Goal: Information Seeking & Learning: Check status

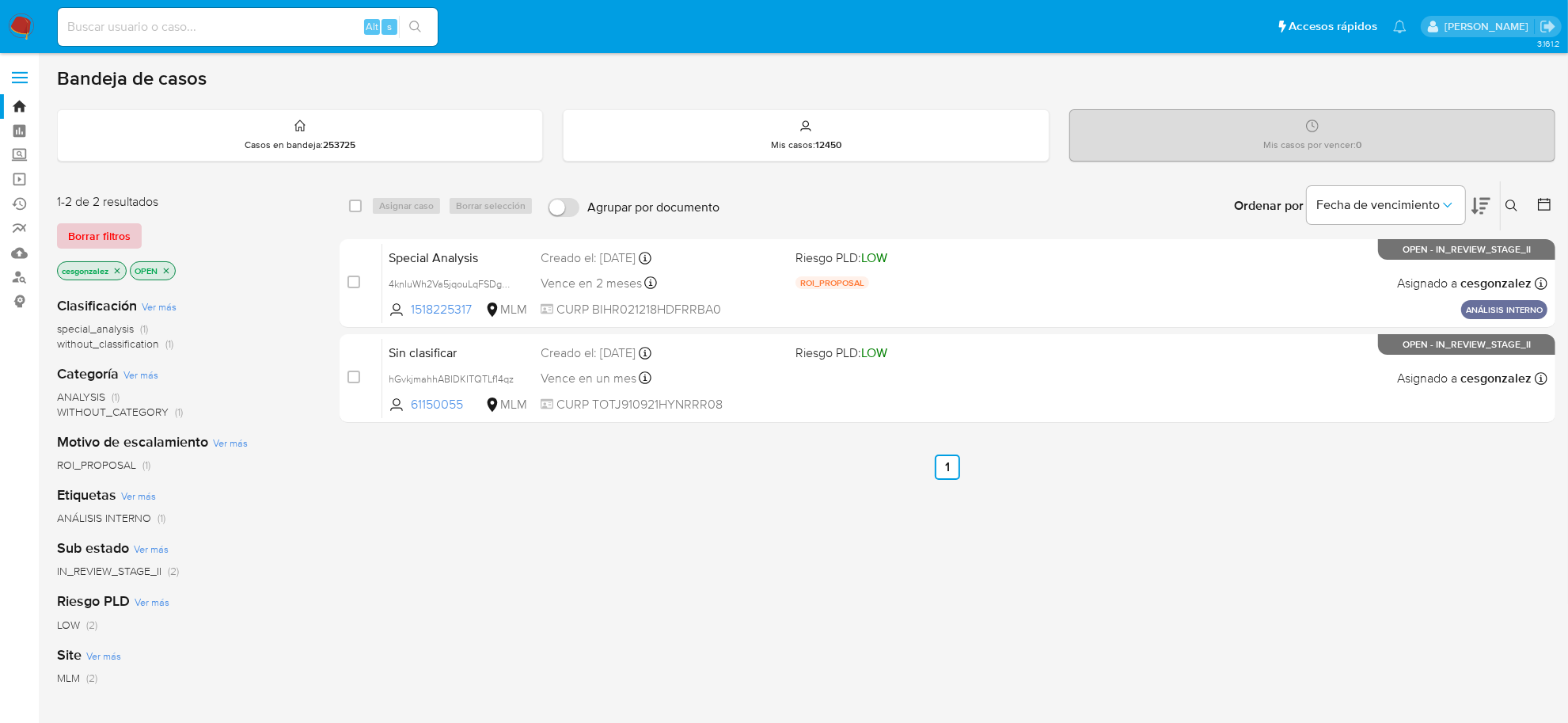
click at [116, 230] on span "Borrar filtros" at bounding box center [99, 236] width 62 height 22
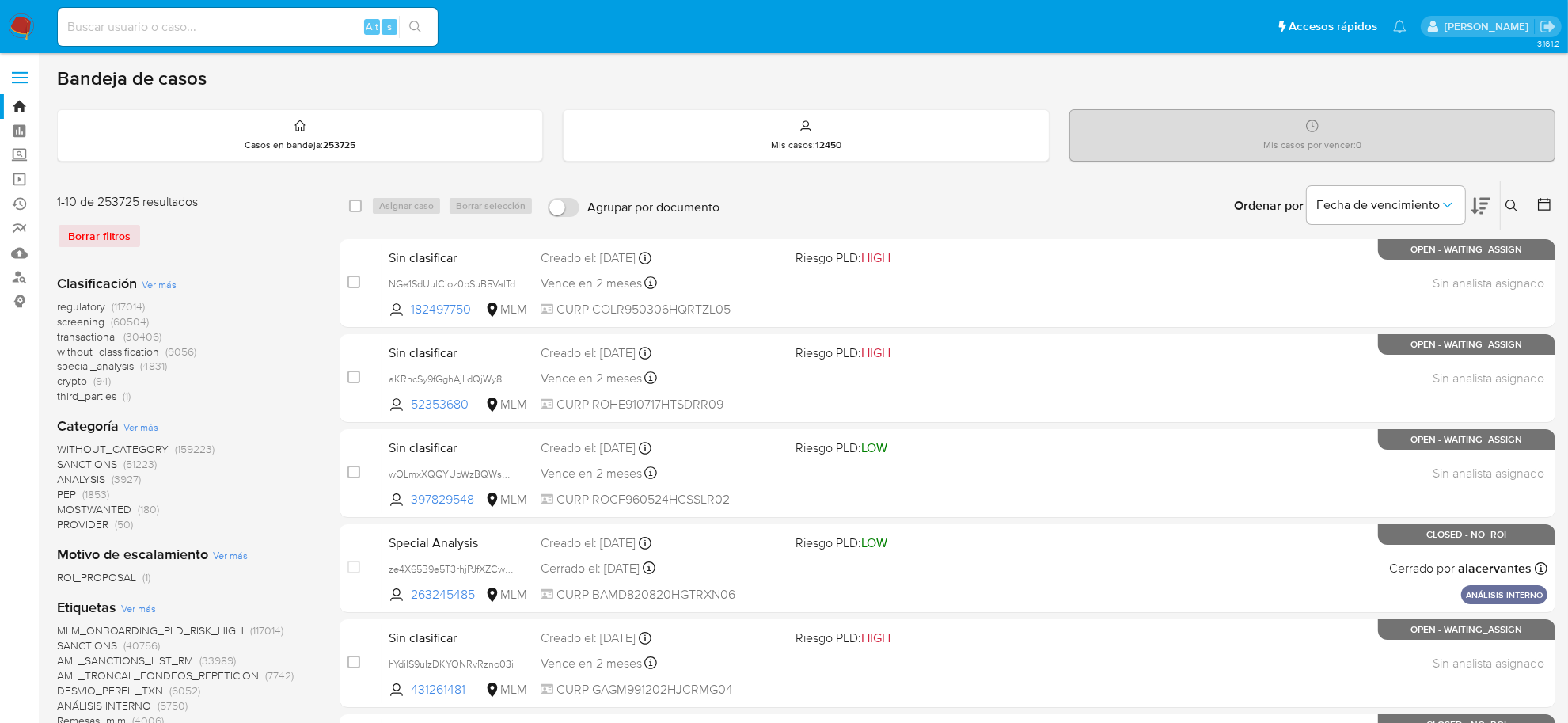
click at [236, 20] on input at bounding box center [248, 27] width 380 height 21
paste input "Jg0DtubgI2sBwNDpgBwnLvrg"
type input "Jg0DtubgI2sBwNDpgBwnLvrg"
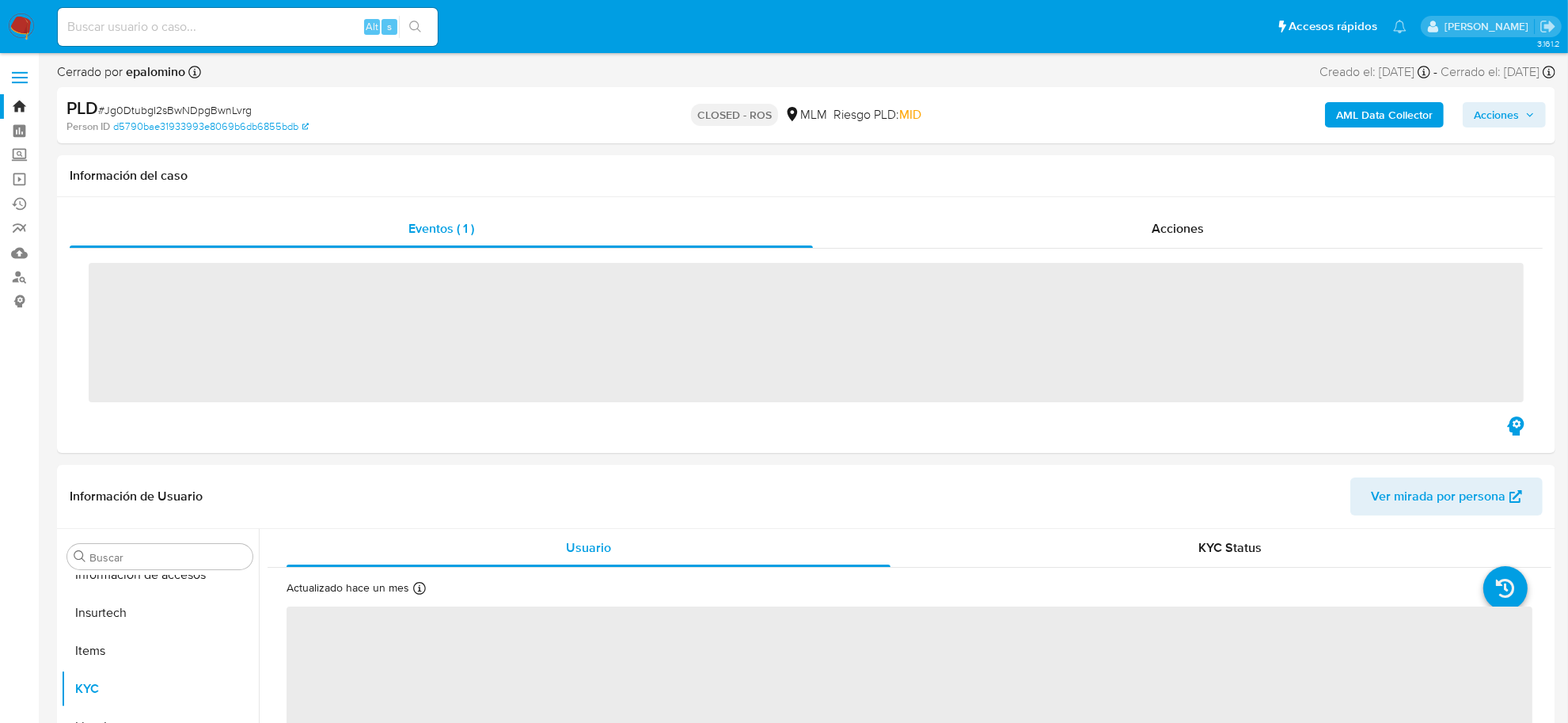
scroll to position [745, 0]
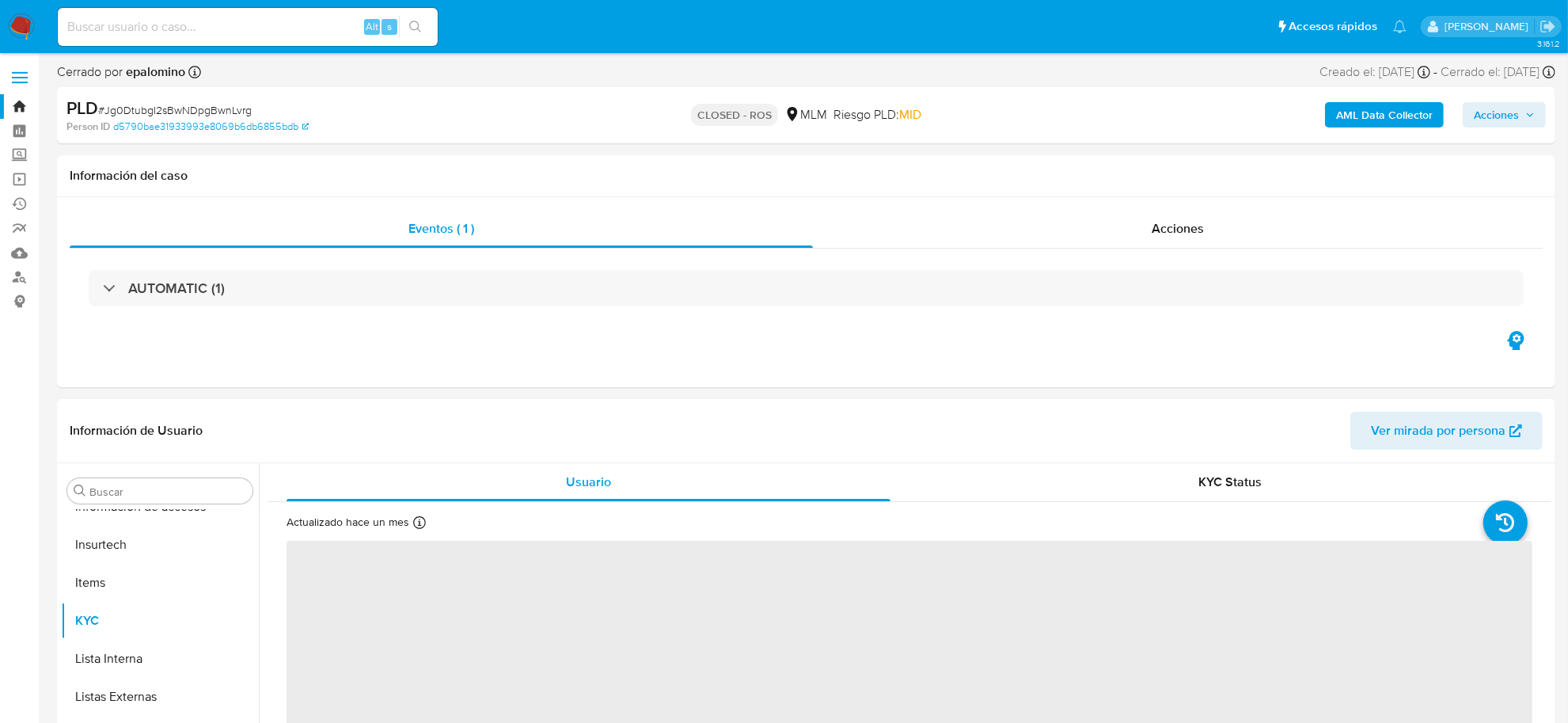
select select "10"
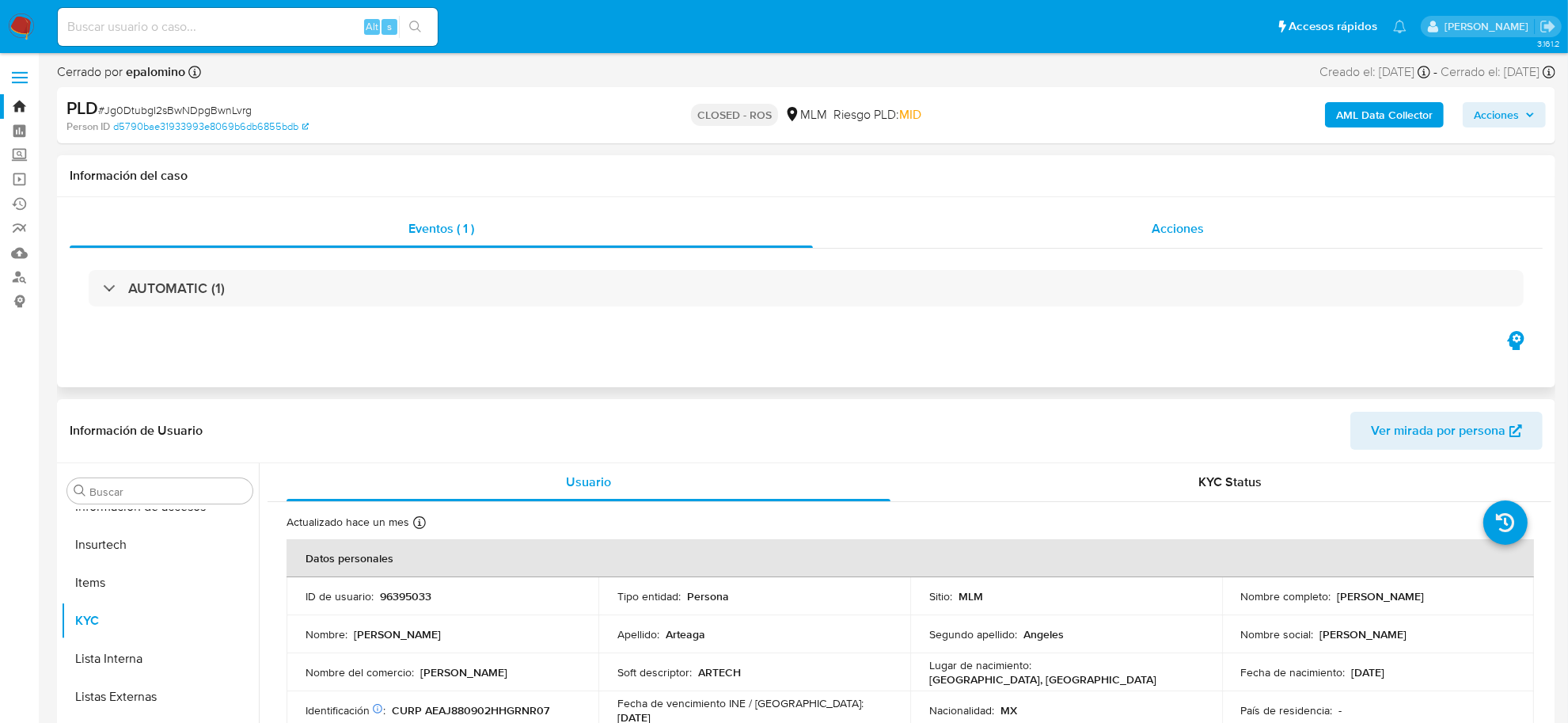
click at [1154, 228] on span "Acciones" at bounding box center [1177, 228] width 52 height 18
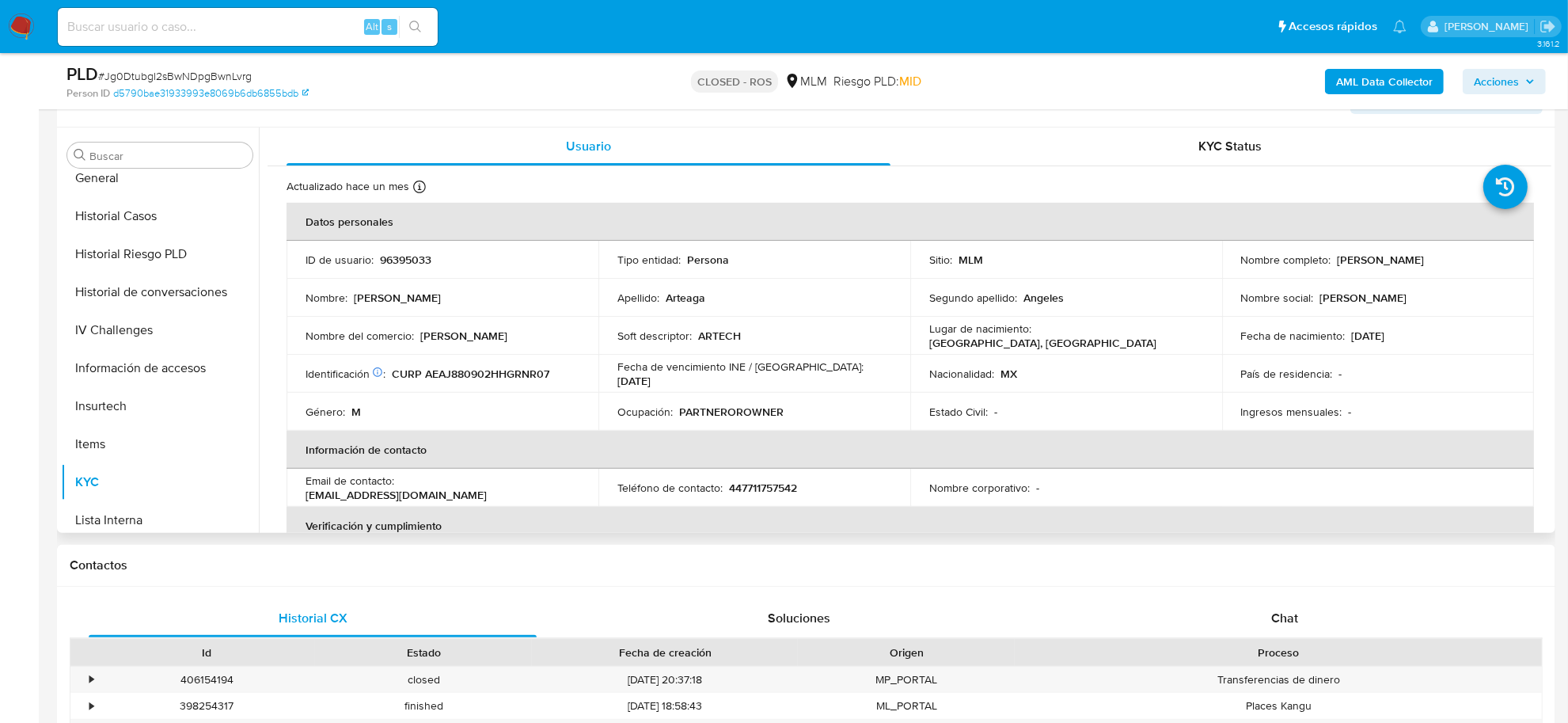
scroll to position [546, 0]
click at [134, 224] on button "Historial Casos" at bounding box center [154, 217] width 185 height 38
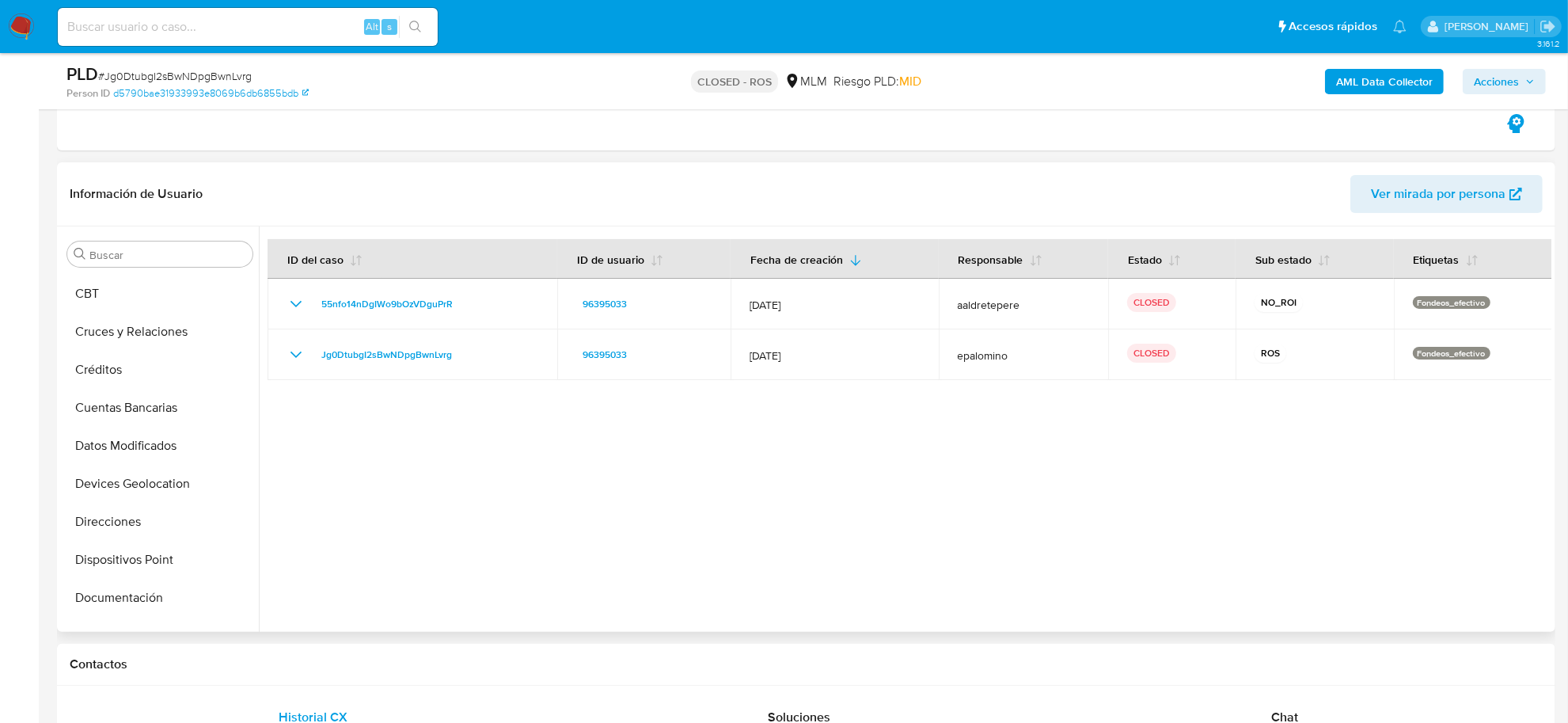
scroll to position [51, 0]
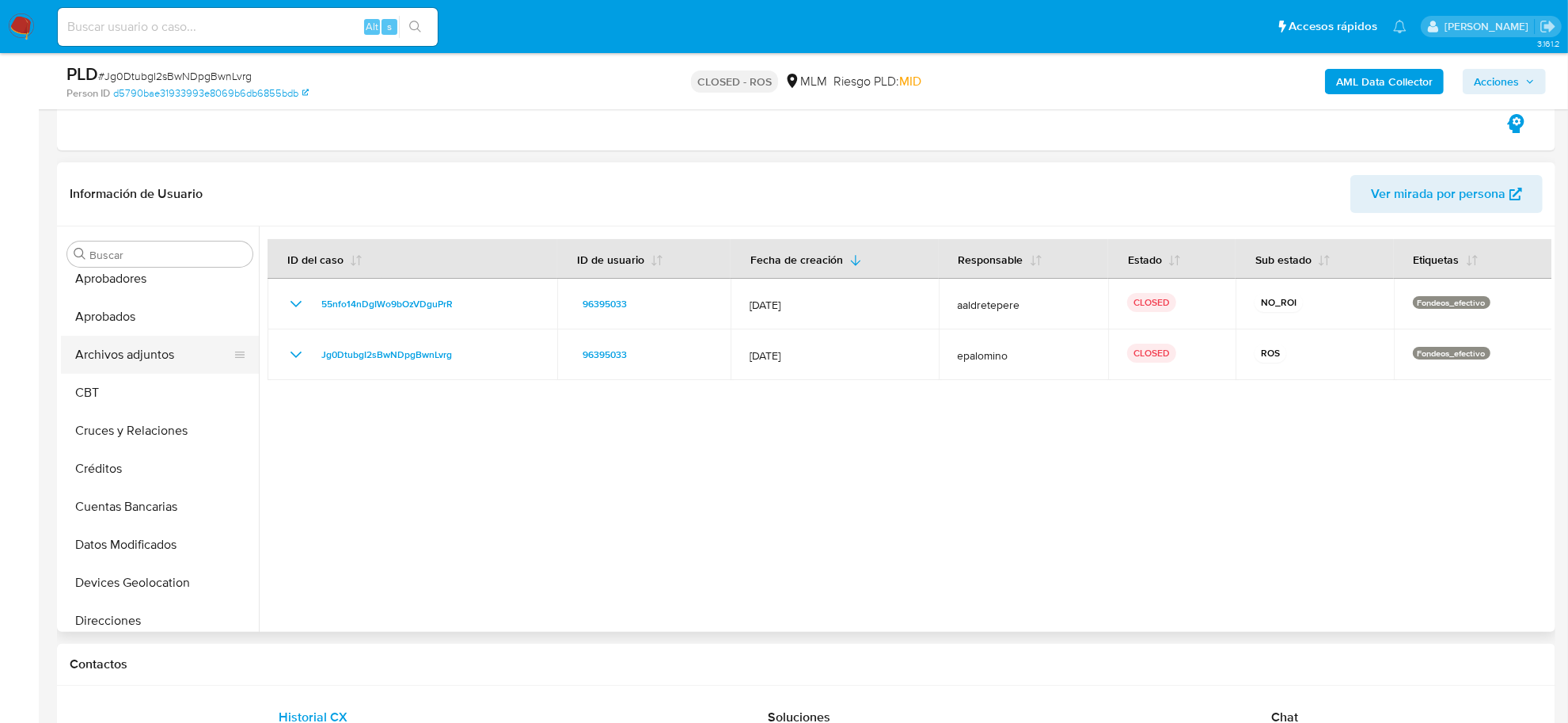
click at [144, 363] on button "Archivos adjuntos" at bounding box center [154, 354] width 185 height 38
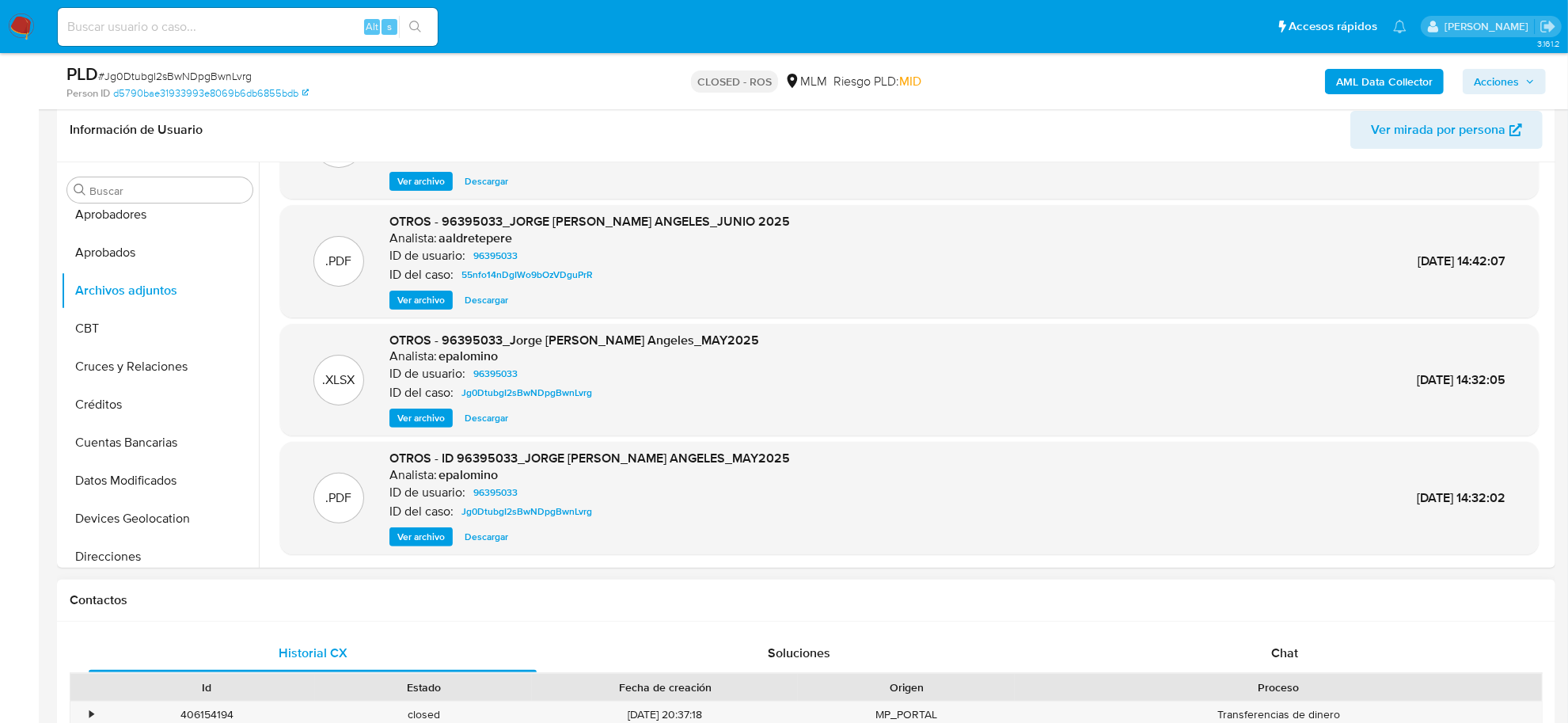
scroll to position [396, 0]
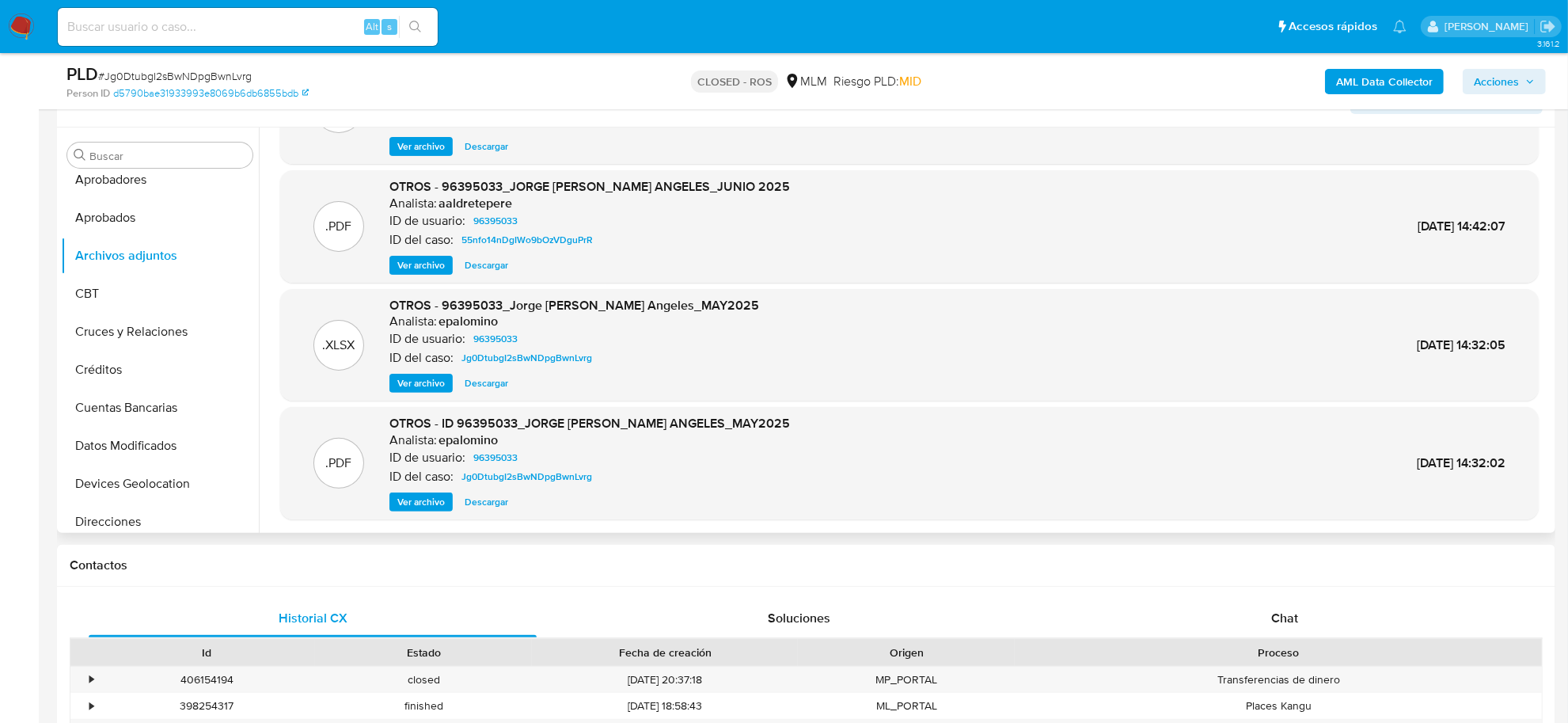
click at [422, 504] on span "Ver archivo" at bounding box center [421, 502] width 47 height 16
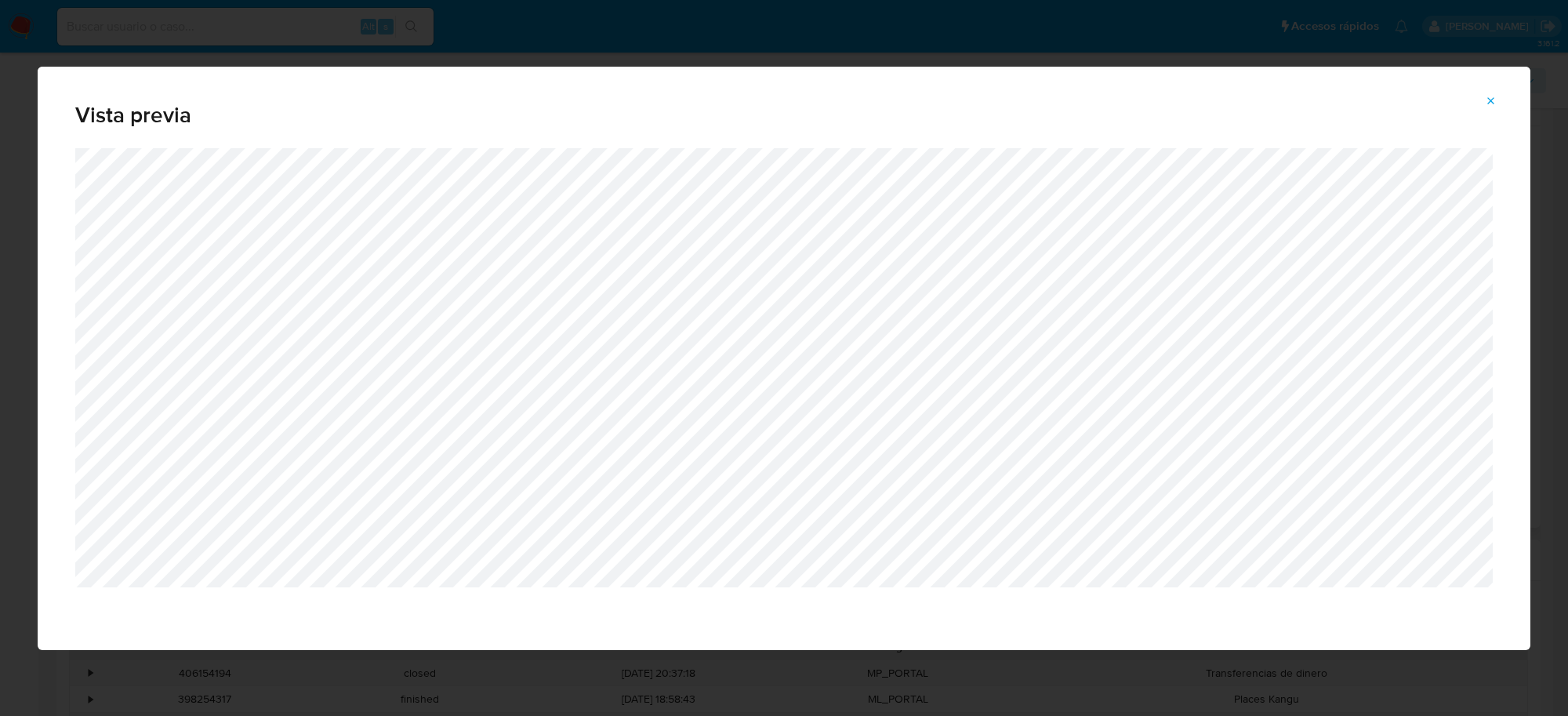
click at [1486, 103] on icon "Attachment preview" at bounding box center [1490, 101] width 13 height 13
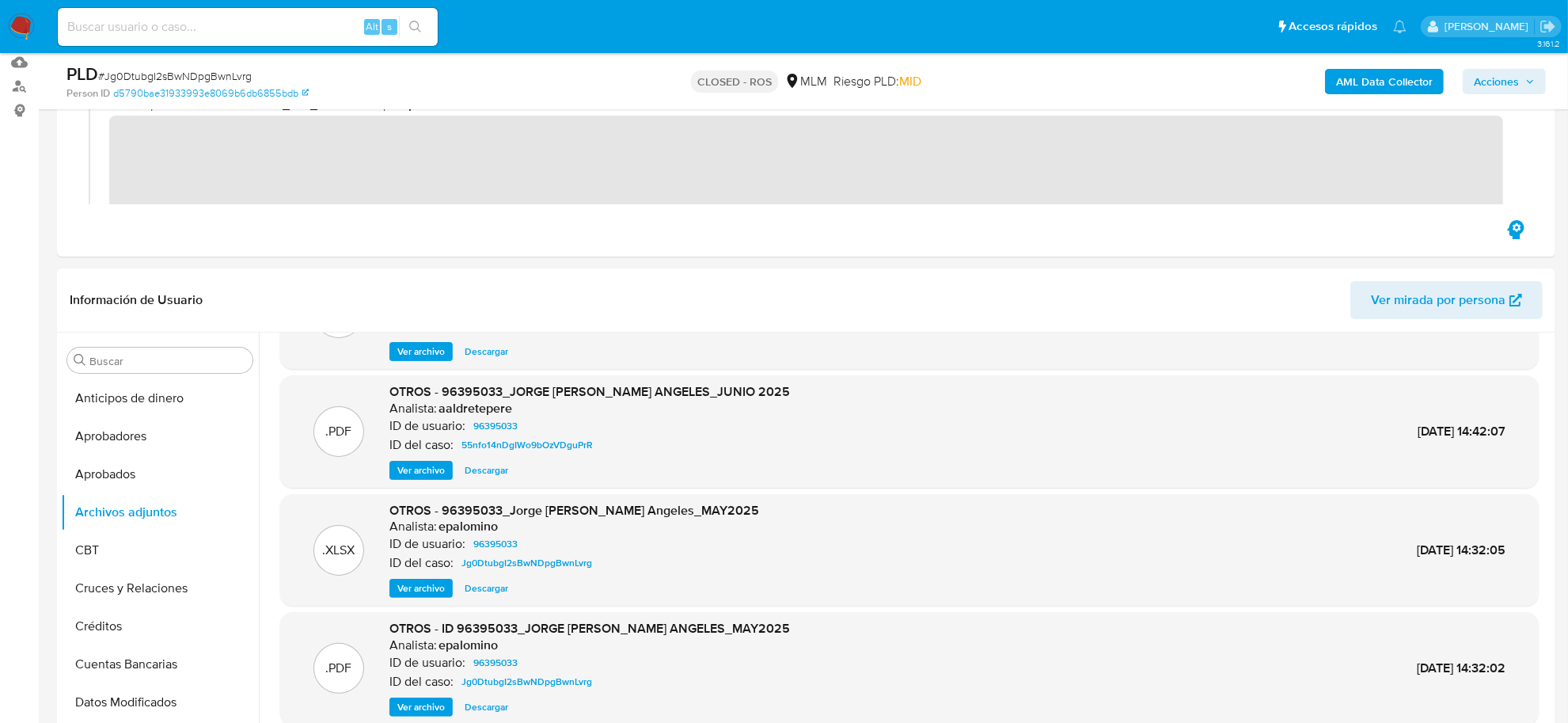
scroll to position [198, 0]
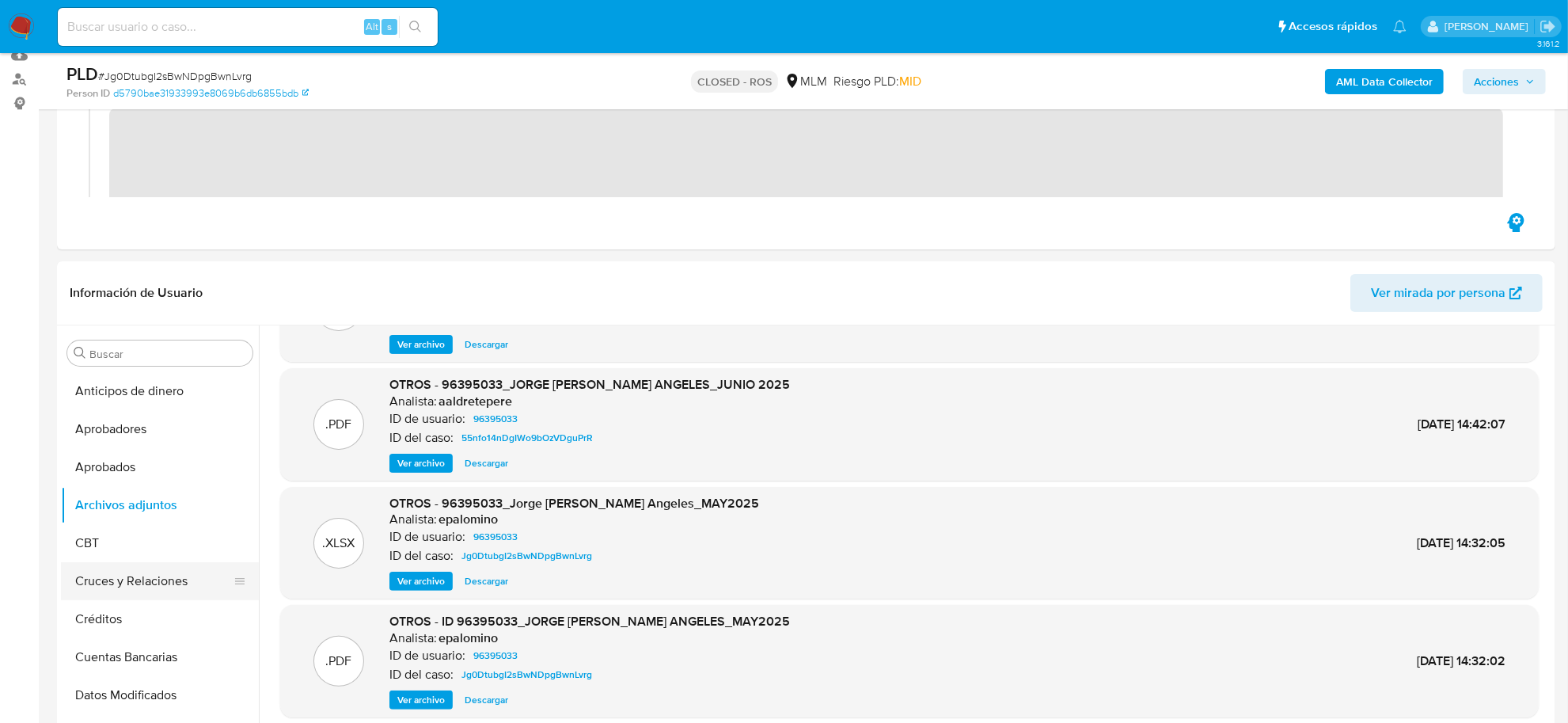
click at [186, 582] on button "Cruces y Relaciones" at bounding box center [154, 581] width 185 height 38
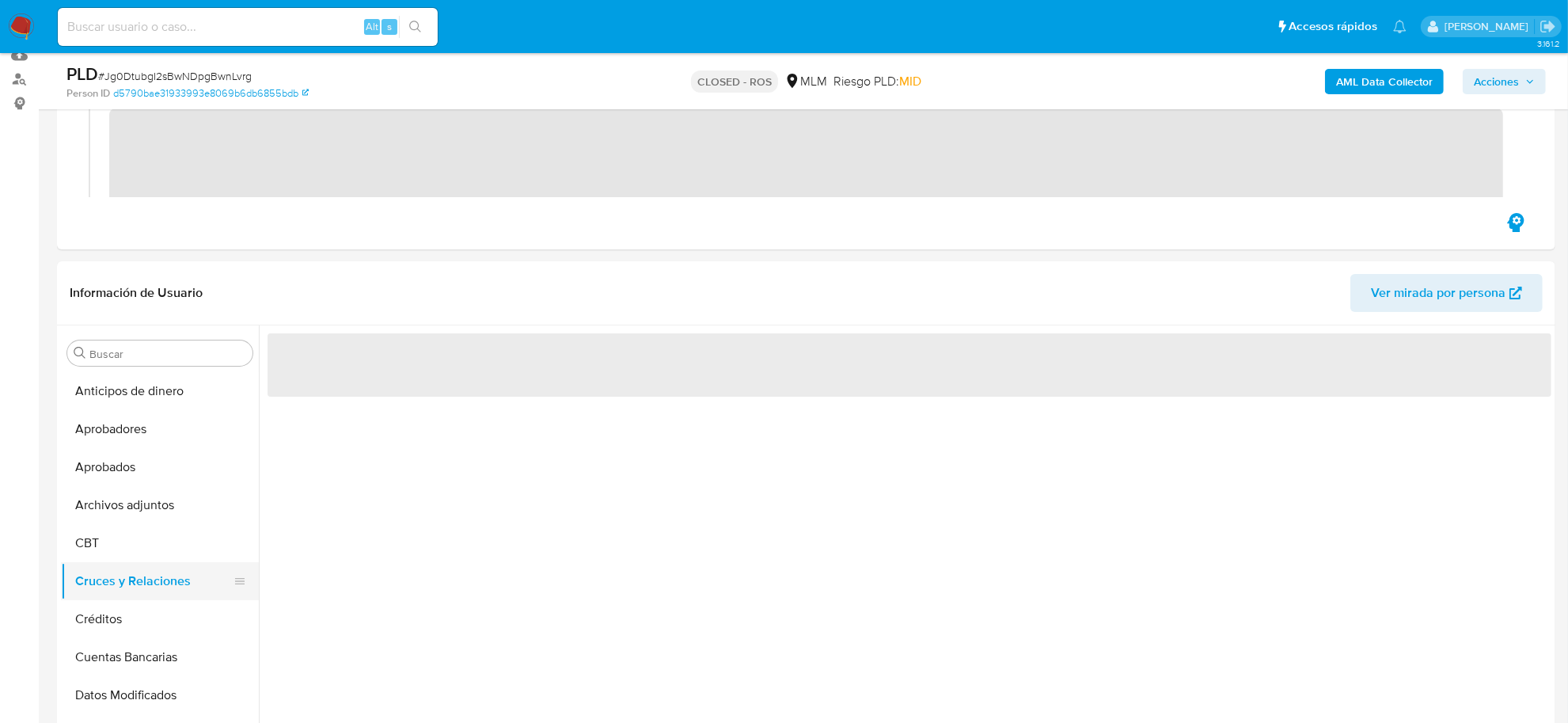
scroll to position [0, 0]
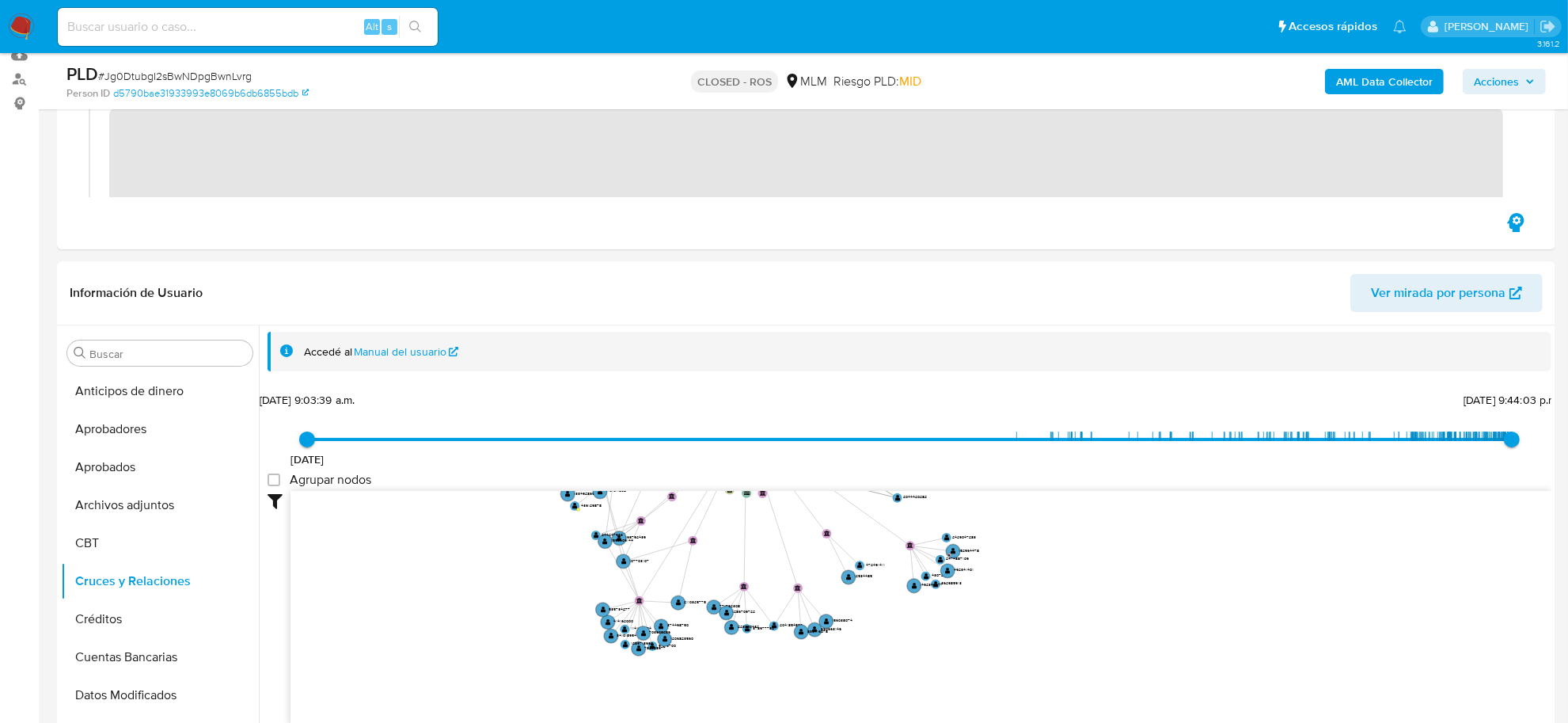
drag, startPoint x: 1073, startPoint y: 612, endPoint x: 1074, endPoint y: 487, distance: 125.0
click at [1074, 487] on div "[DATE] [DATE] 9:03:39 a.m. [DATE] 9:44:03 p.m. Agrupar nodos Filtros Confianza …" at bounding box center [909, 584] width 1284 height 394
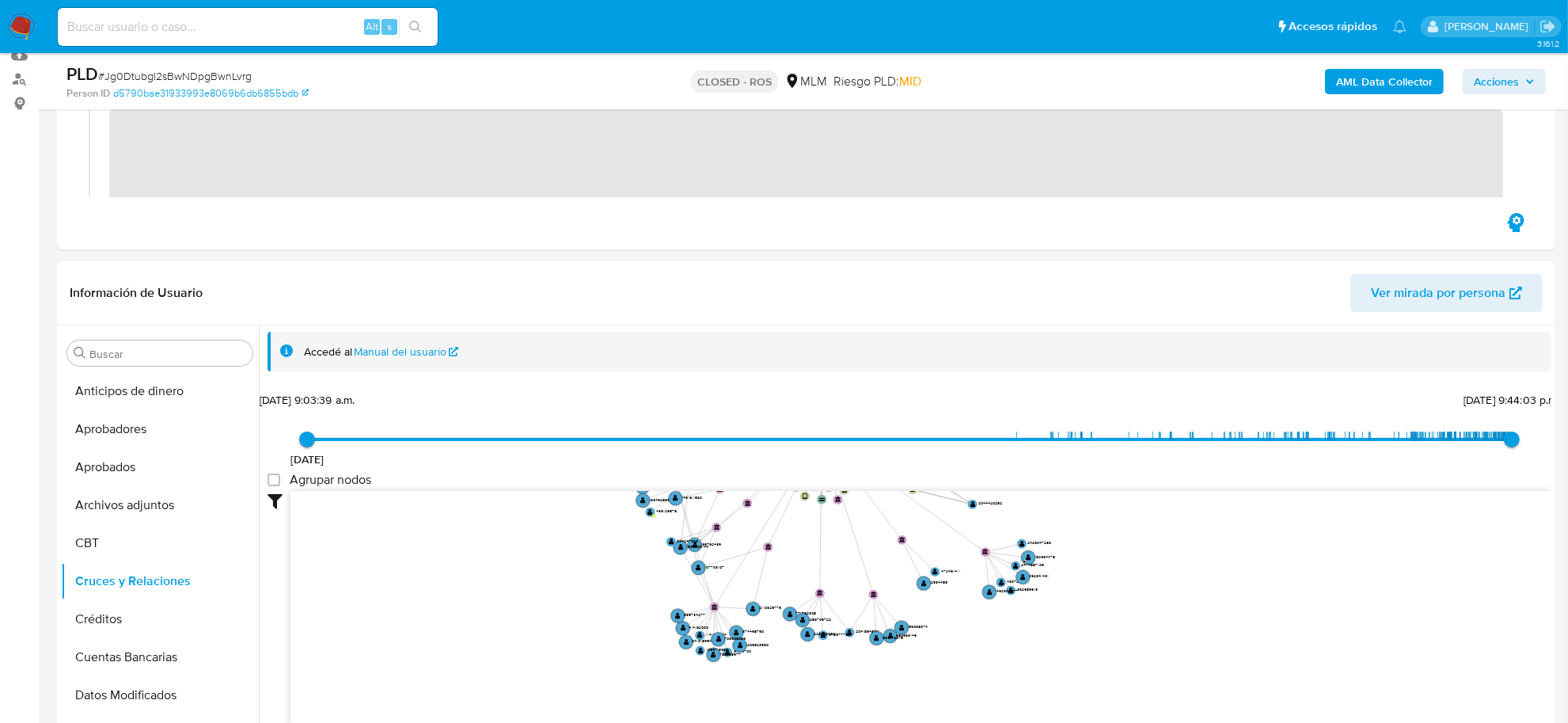
drag, startPoint x: 1103, startPoint y: 628, endPoint x: 1178, endPoint y: 630, distance: 75.0
click at [1178, 632] on icon "user-96395033  96395033 device-63c9c27008813b00189bf869  device-6392808d08813…" at bounding box center [921, 606] width 1261 height 230
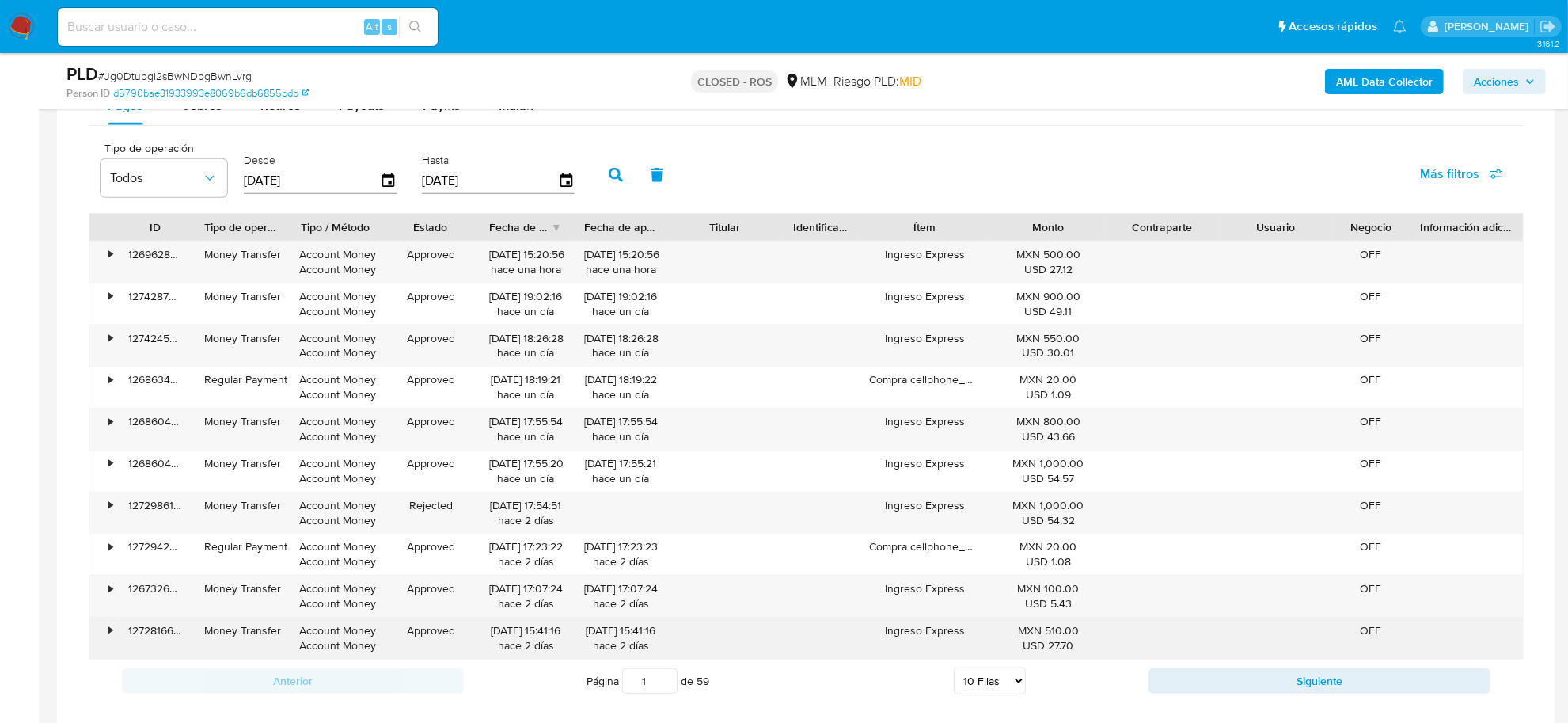
scroll to position [1386, 0]
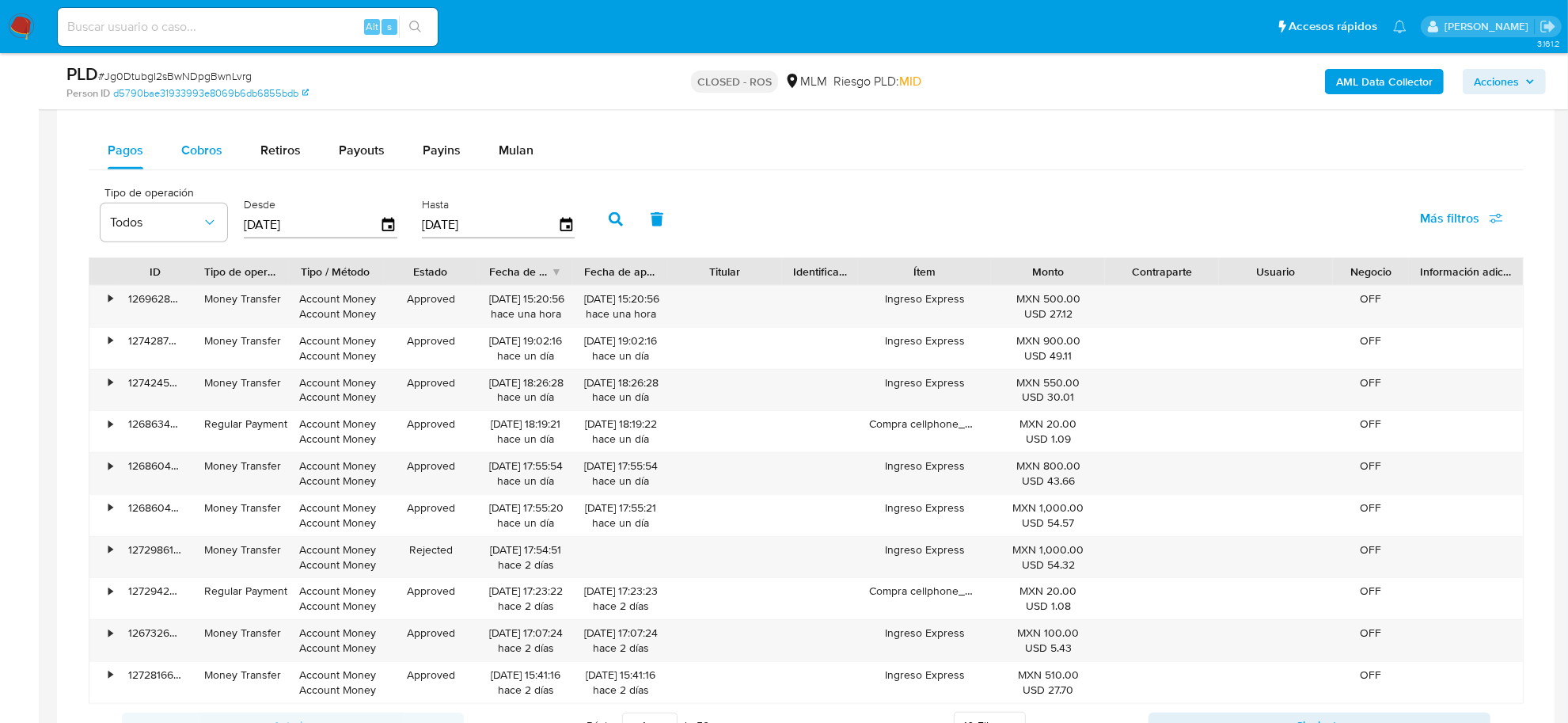
click at [207, 152] on span "Cobros" at bounding box center [202, 150] width 41 height 18
select select "10"
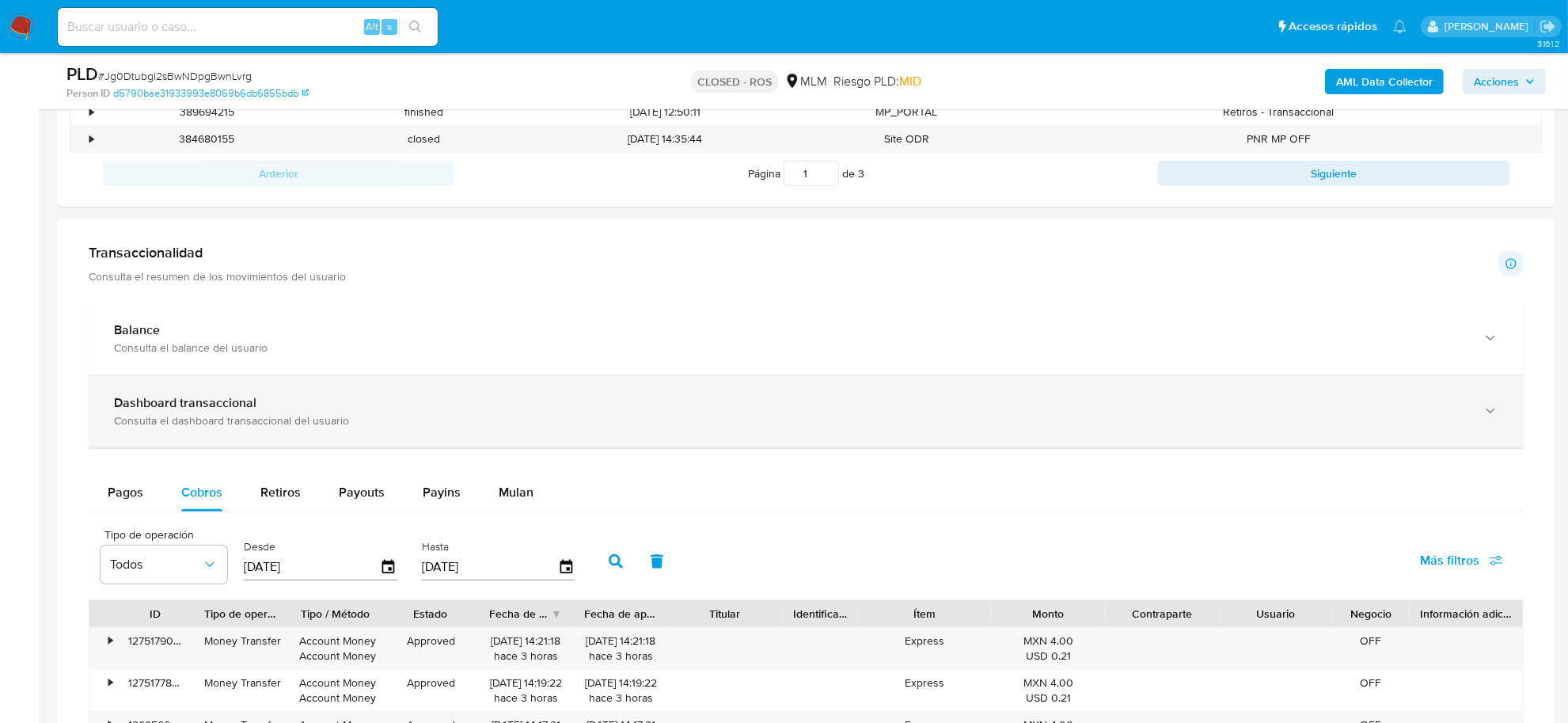
scroll to position [1046, 0]
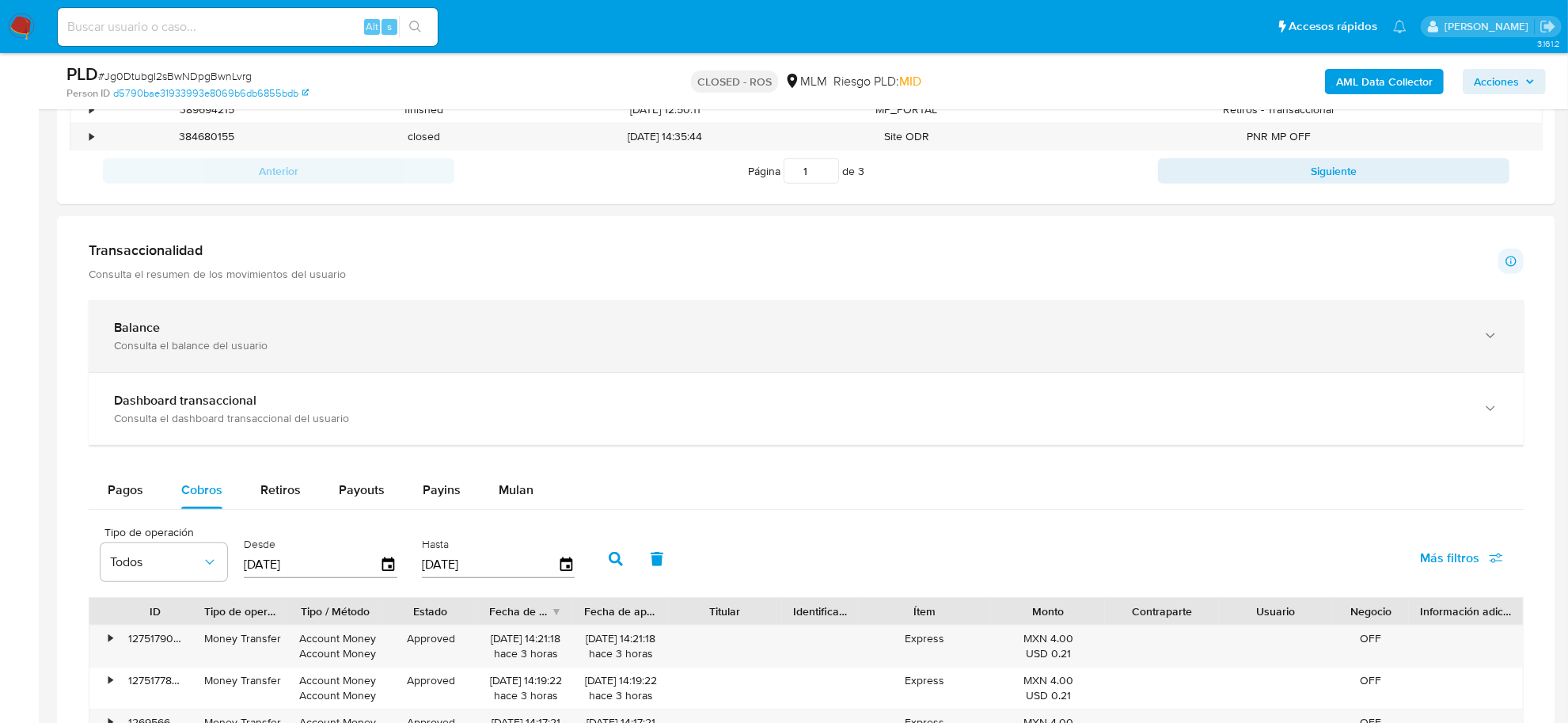
click at [299, 340] on div "Consulta el balance del usuario" at bounding box center [791, 345] width 1353 height 14
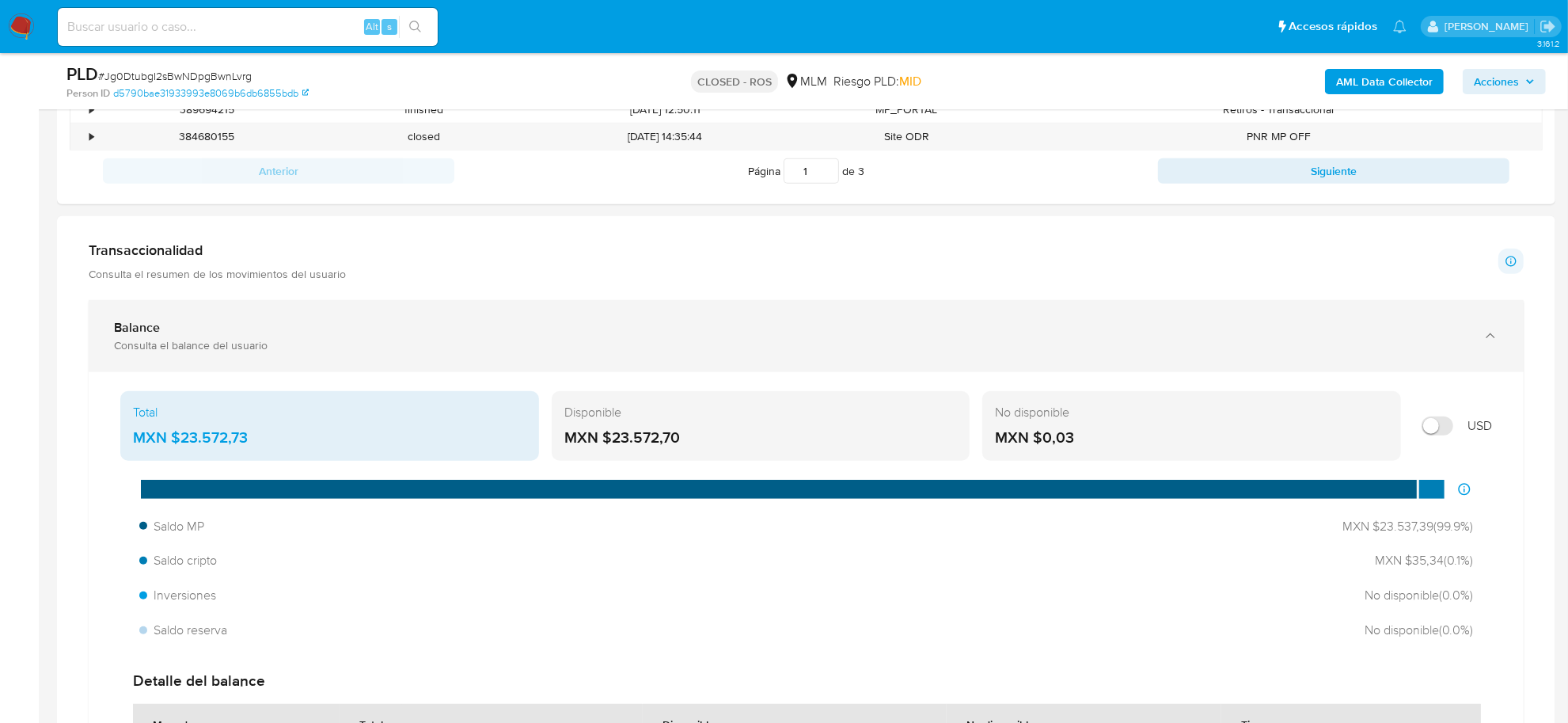
click at [1493, 331] on icon "button" at bounding box center [1491, 335] width 16 height 16
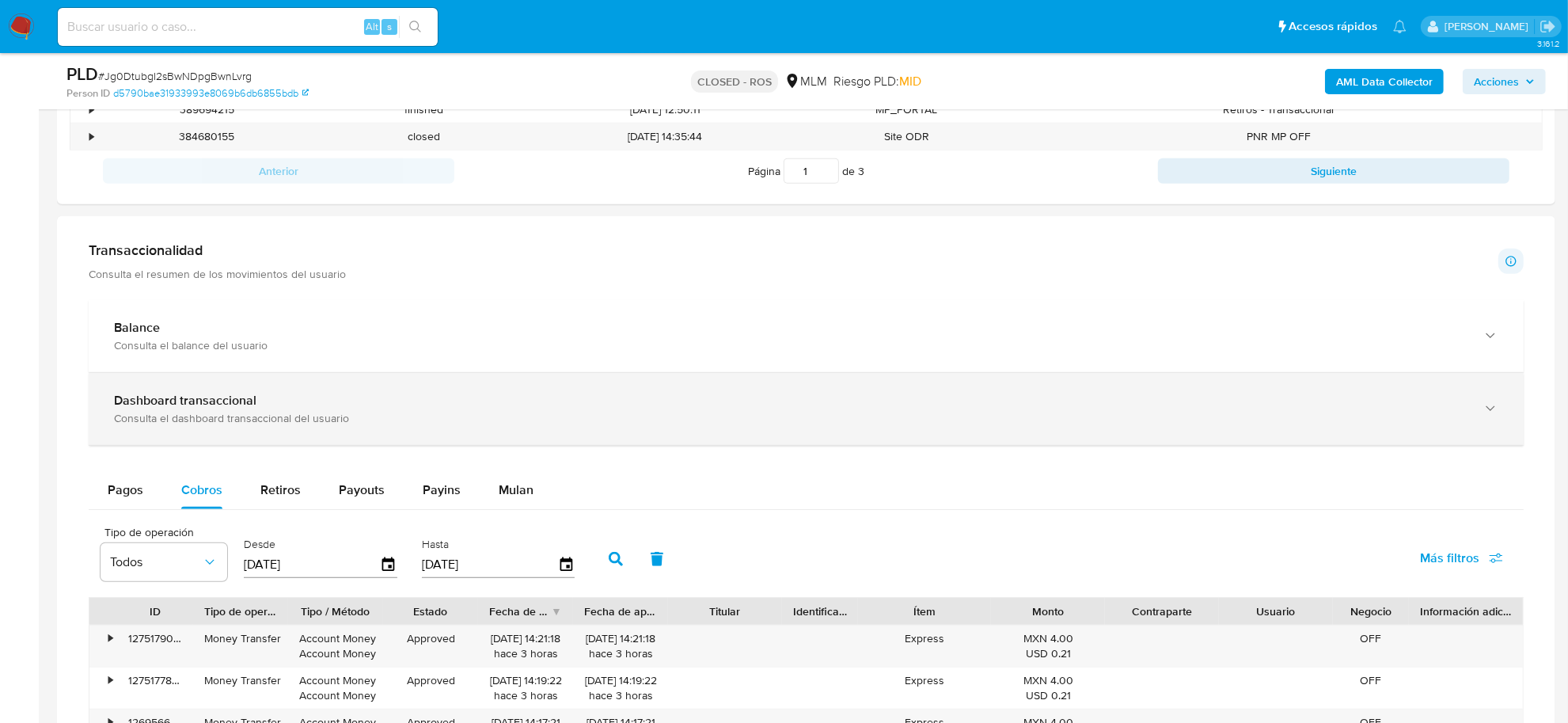
click at [768, 394] on div "Dashboard transaccional" at bounding box center [791, 400] width 1353 height 16
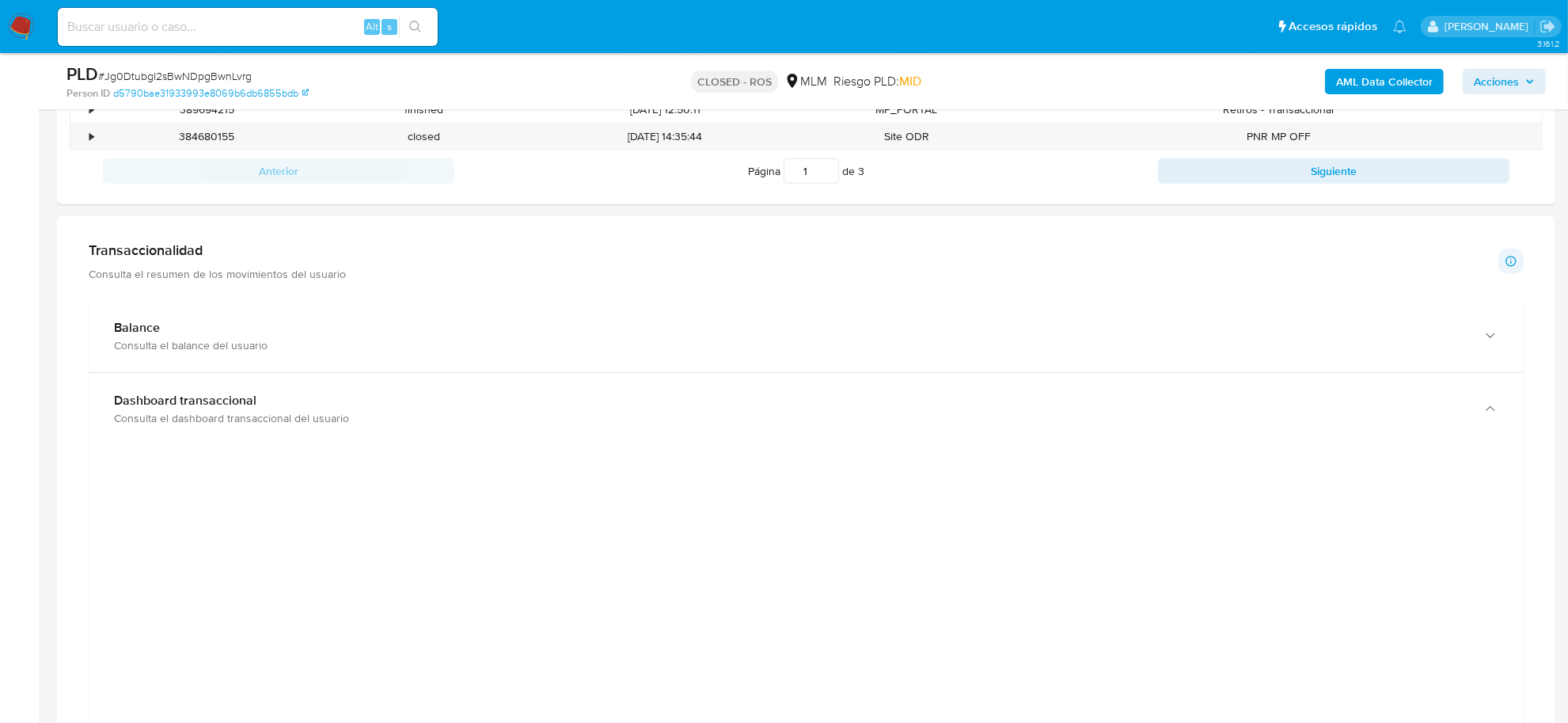
click at [107, 36] on div "Alt s" at bounding box center [248, 27] width 380 height 38
click at [107, 28] on input at bounding box center [248, 27] width 380 height 21
paste input "211720526"
type input "211720526"
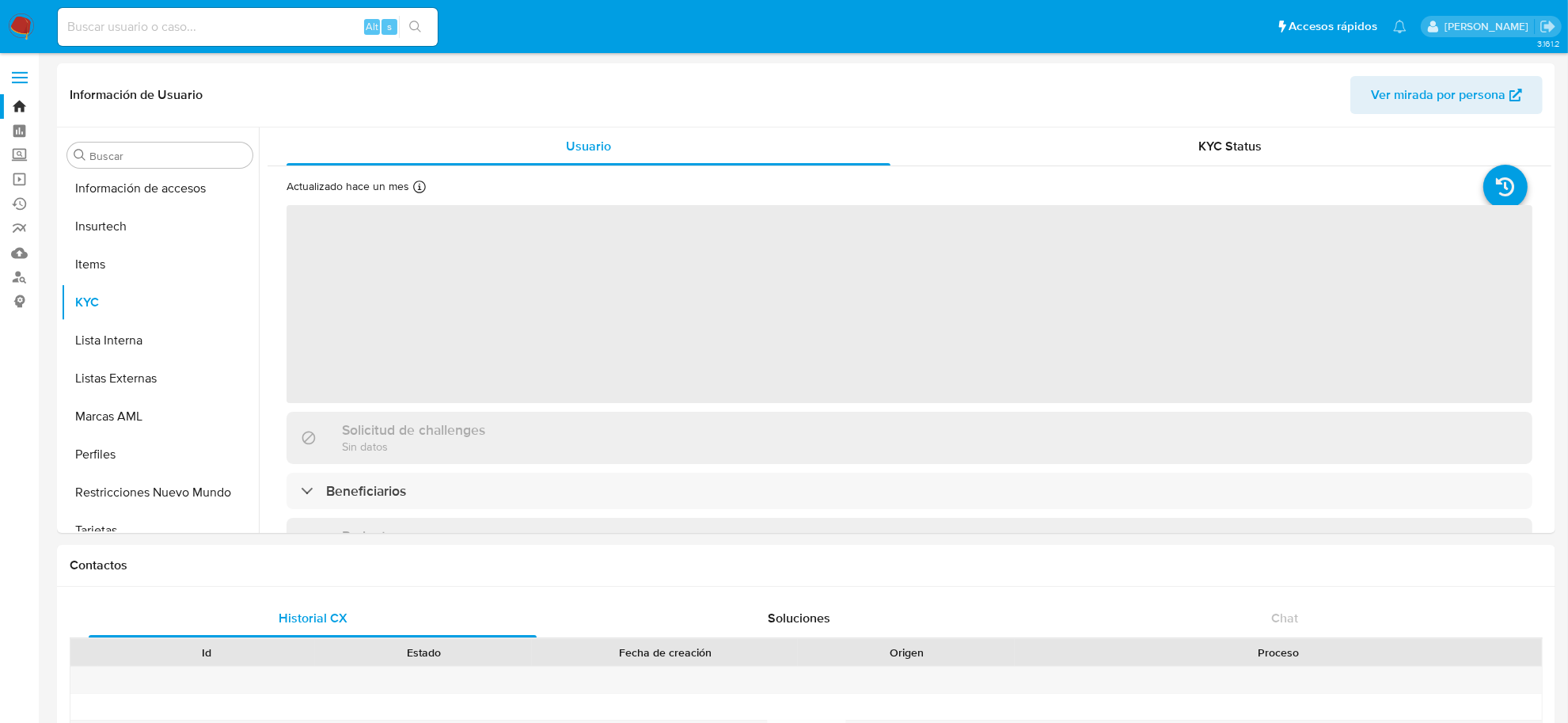
scroll to position [745, 0]
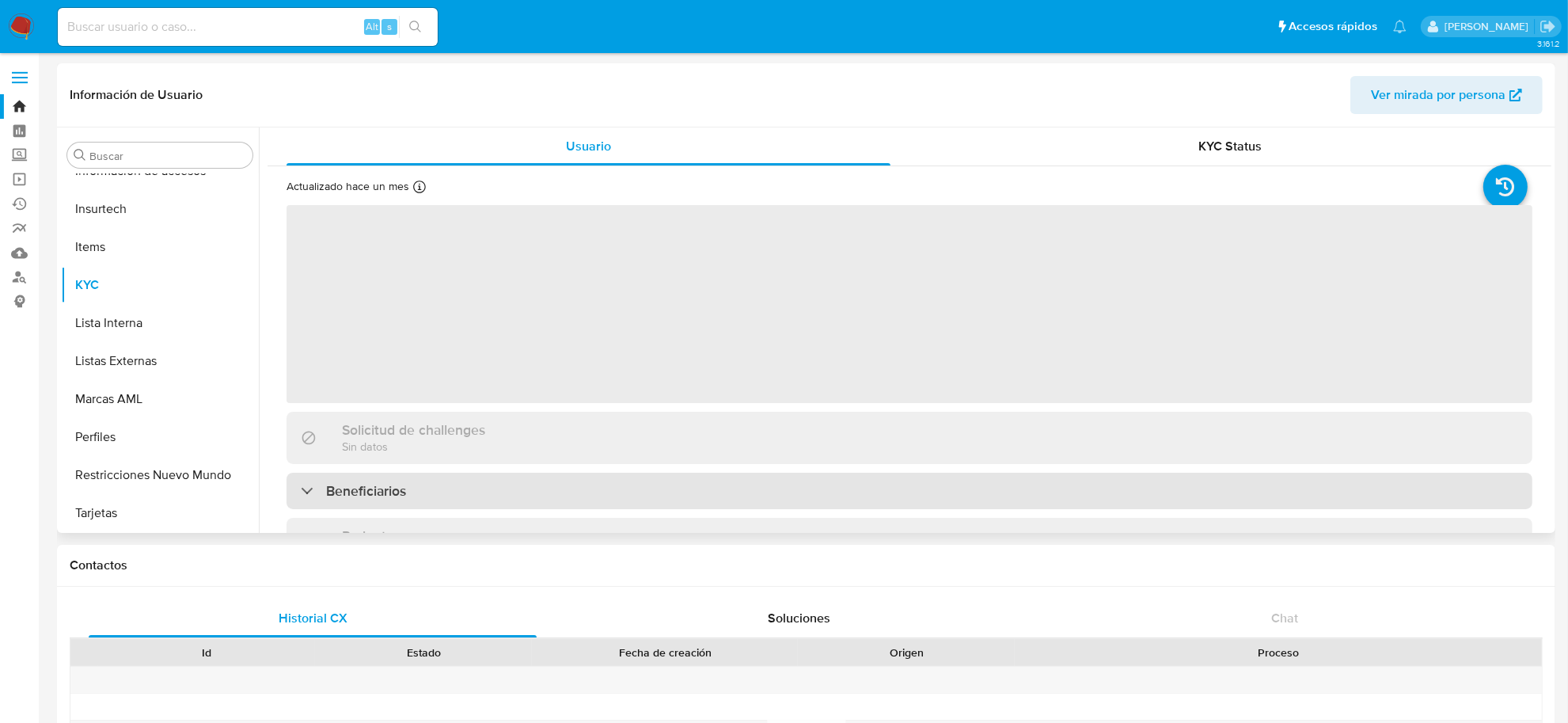
select select "10"
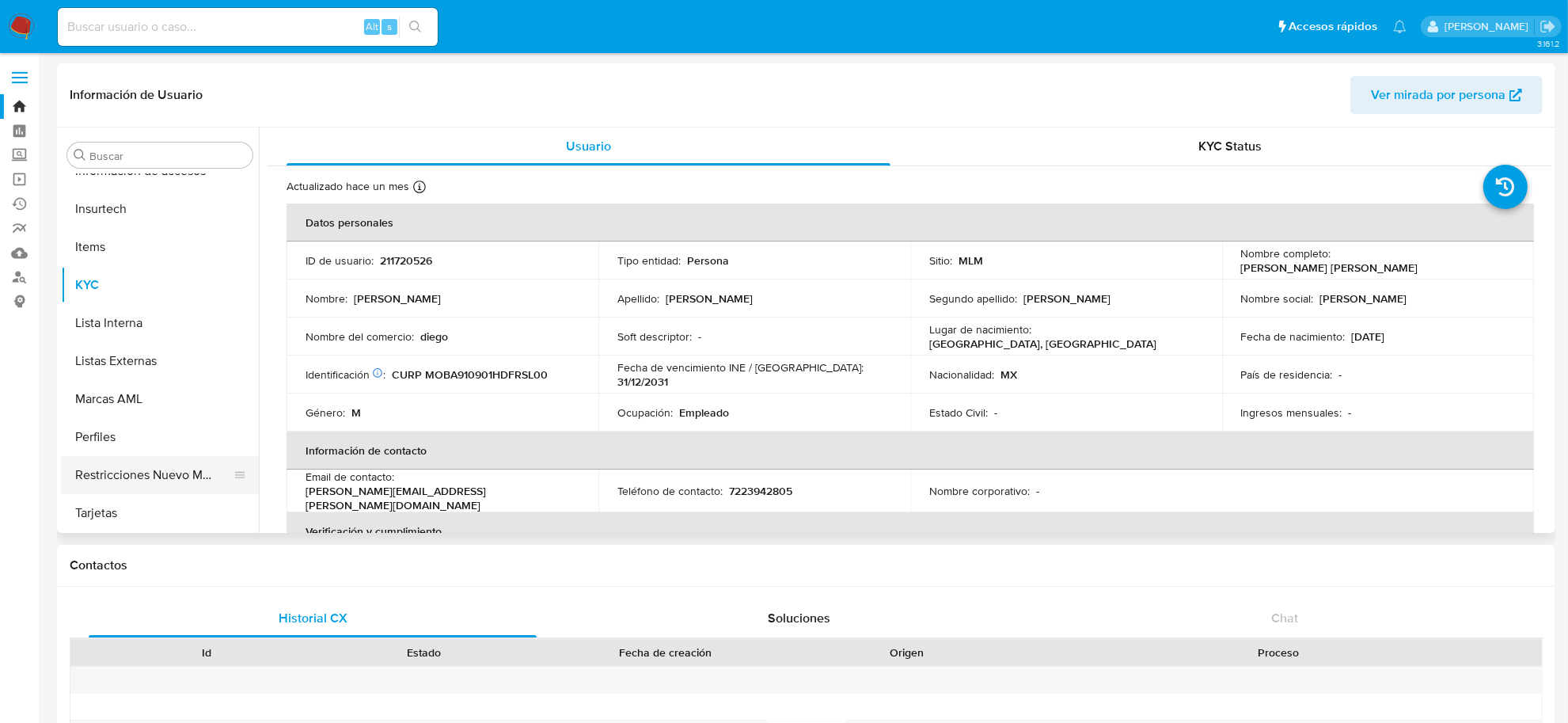
click at [195, 472] on button "Restricciones Nuevo Mundo" at bounding box center [154, 474] width 185 height 38
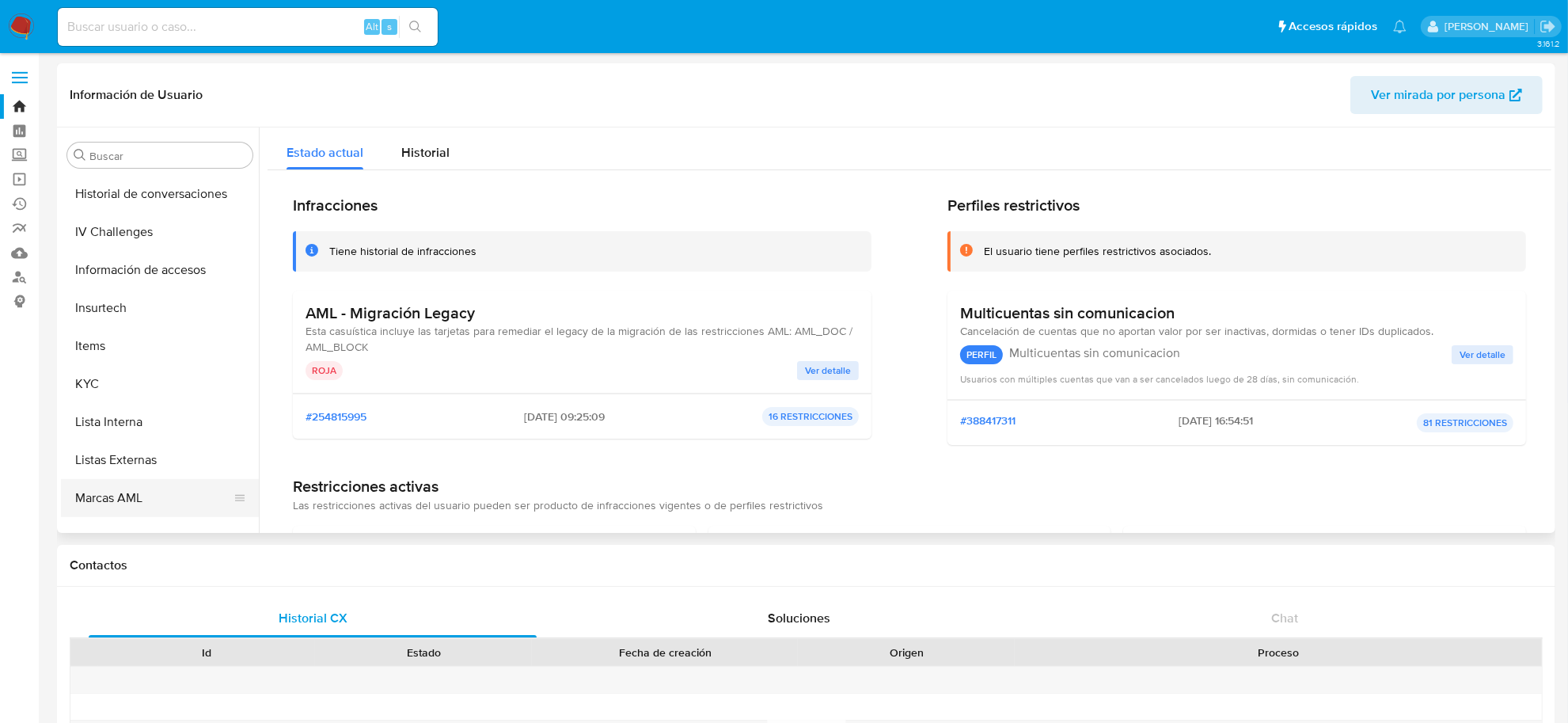
scroll to position [546, 0]
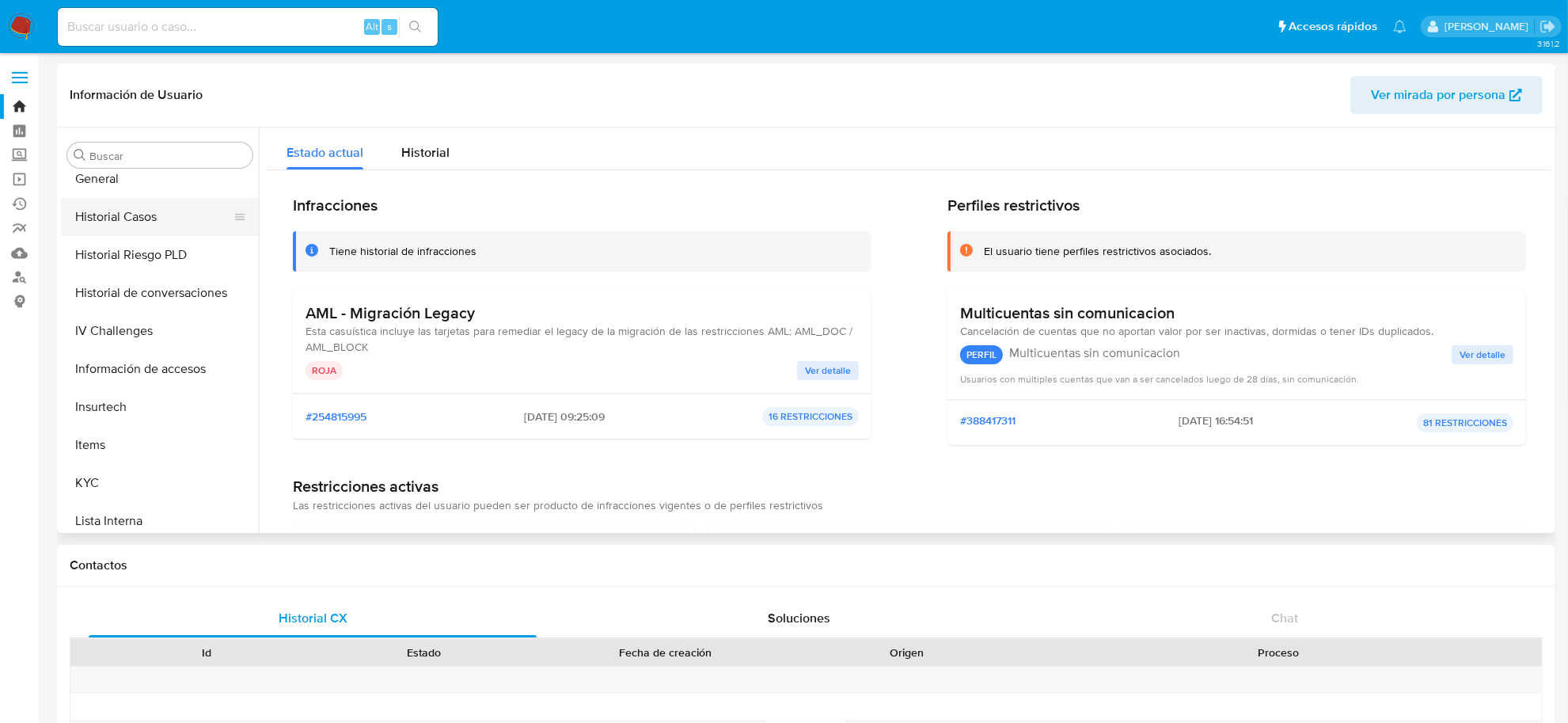
click at [167, 224] on button "Historial Casos" at bounding box center [154, 217] width 185 height 38
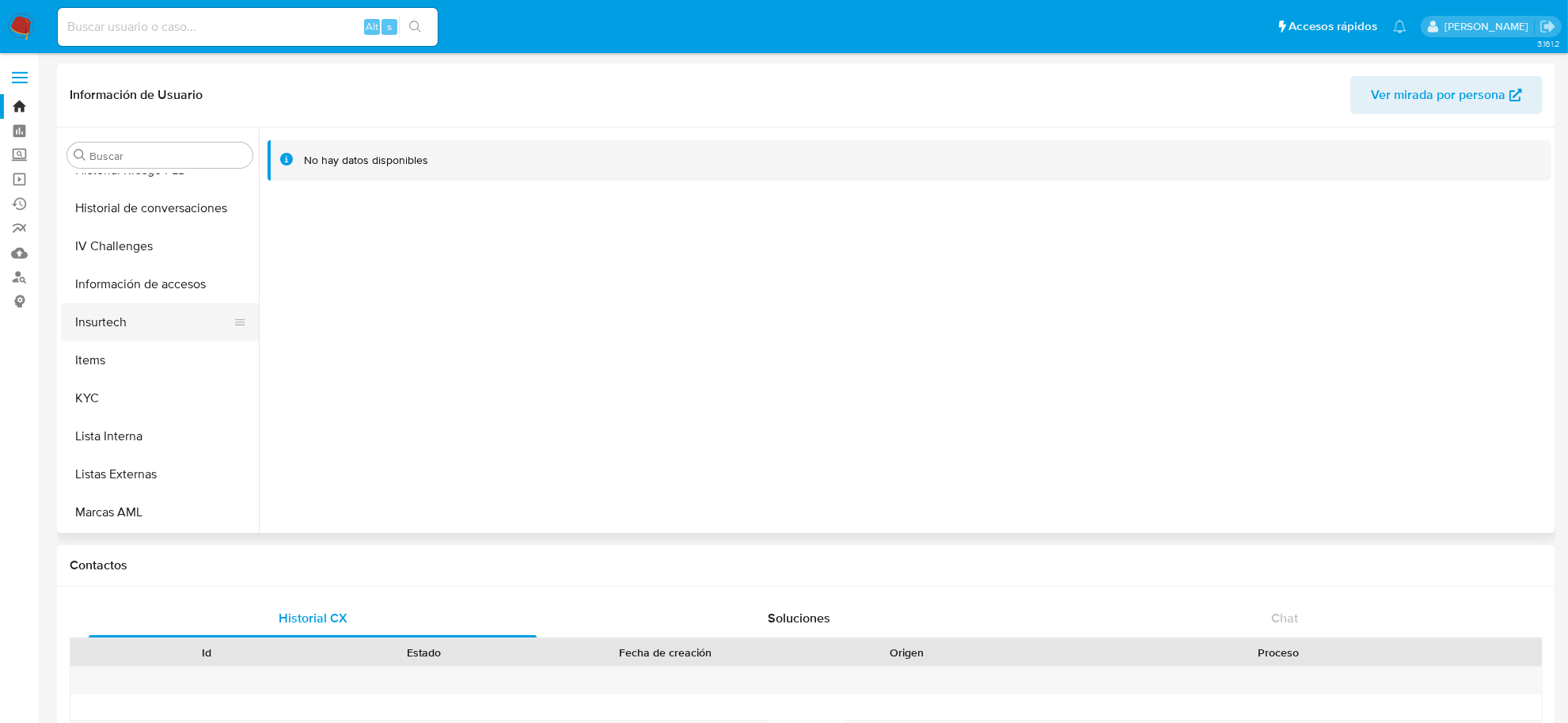
scroll to position [745, 0]
click at [204, 472] on button "Restricciones Nuevo Mundo" at bounding box center [154, 474] width 185 height 38
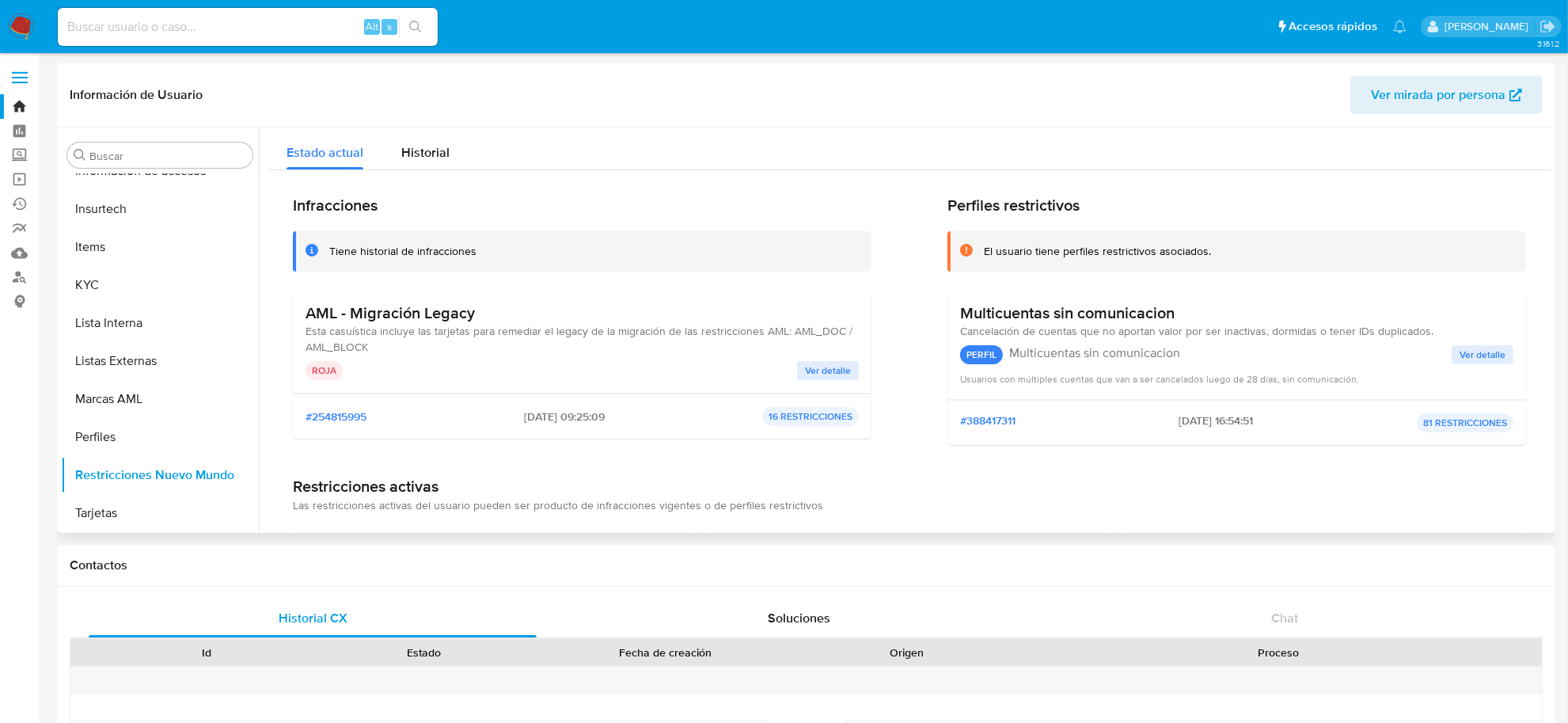
click at [810, 379] on span "Ver detalle" at bounding box center [827, 371] width 46 height 16
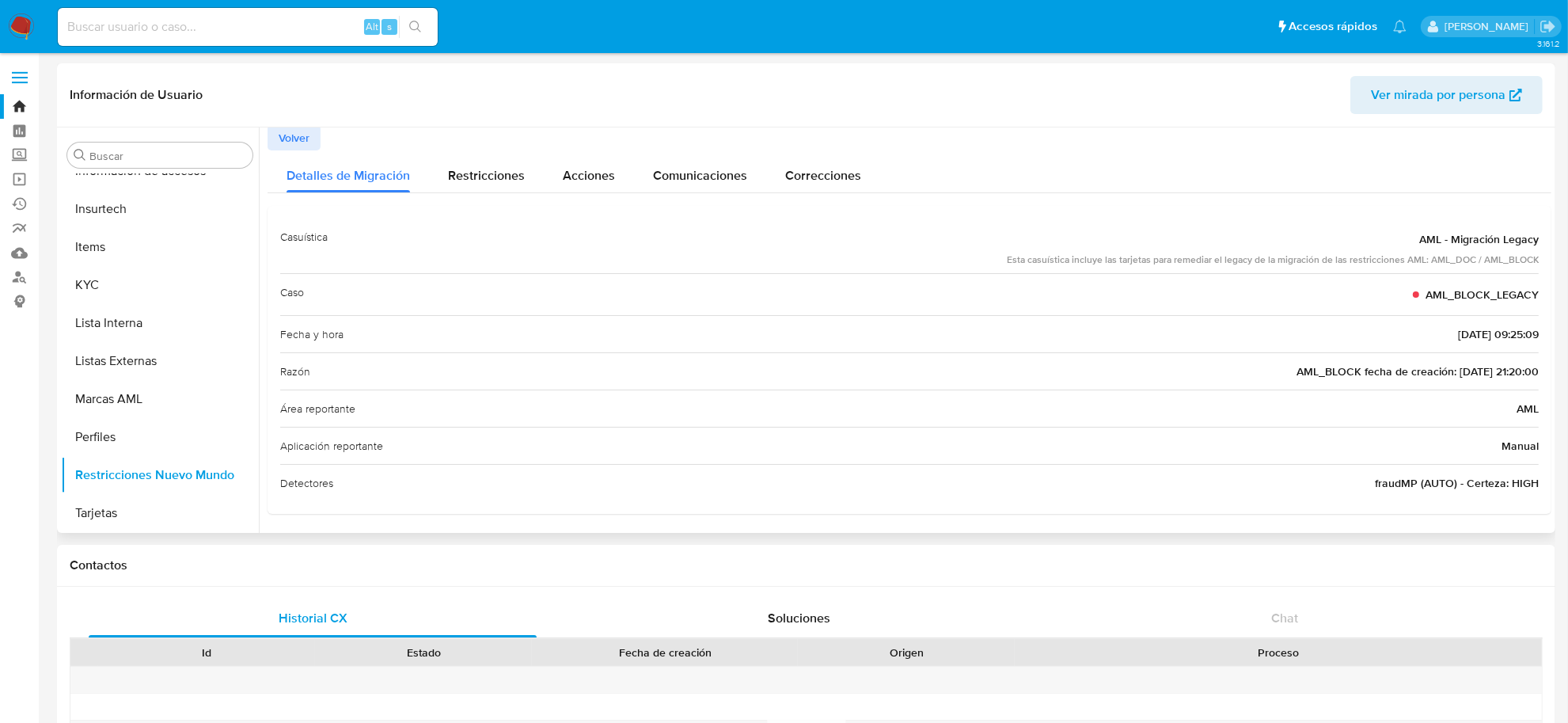
scroll to position [4, 0]
click at [818, 613] on span "Soluciones" at bounding box center [799, 617] width 62 height 18
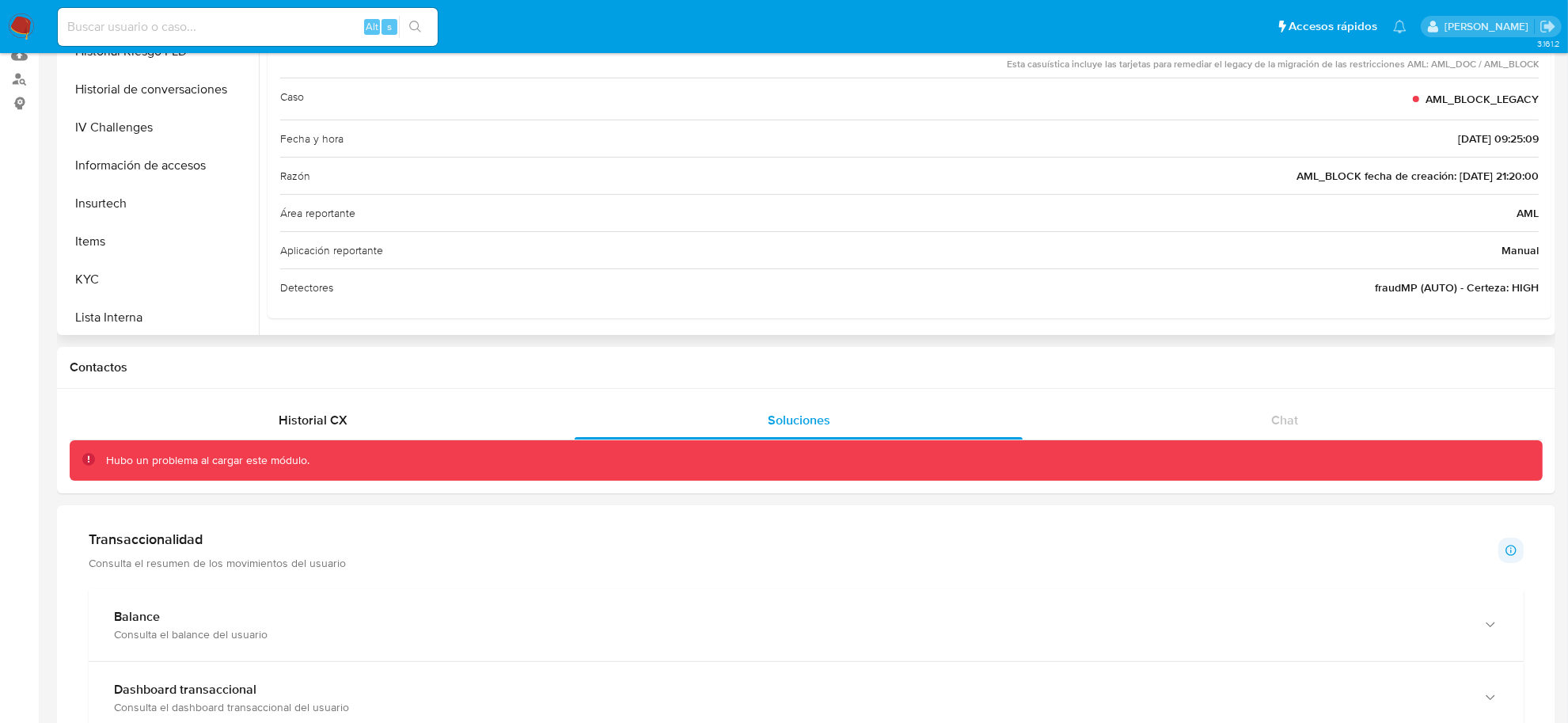
scroll to position [546, 0]
click at [140, 186] on button "Información de accesos" at bounding box center [154, 171] width 185 height 38
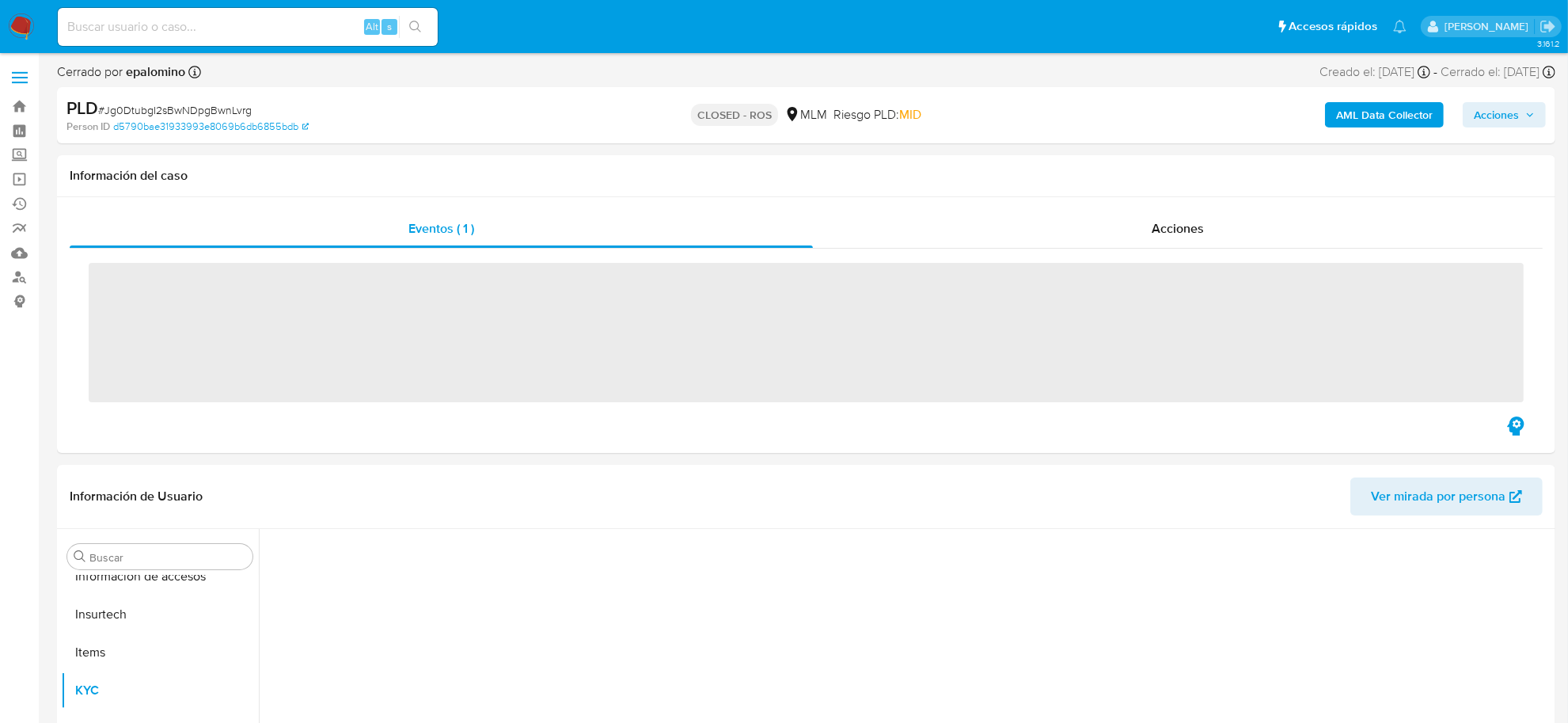
click at [211, 40] on div "Alt s" at bounding box center [248, 27] width 380 height 38
click at [211, 22] on input at bounding box center [248, 27] width 380 height 21
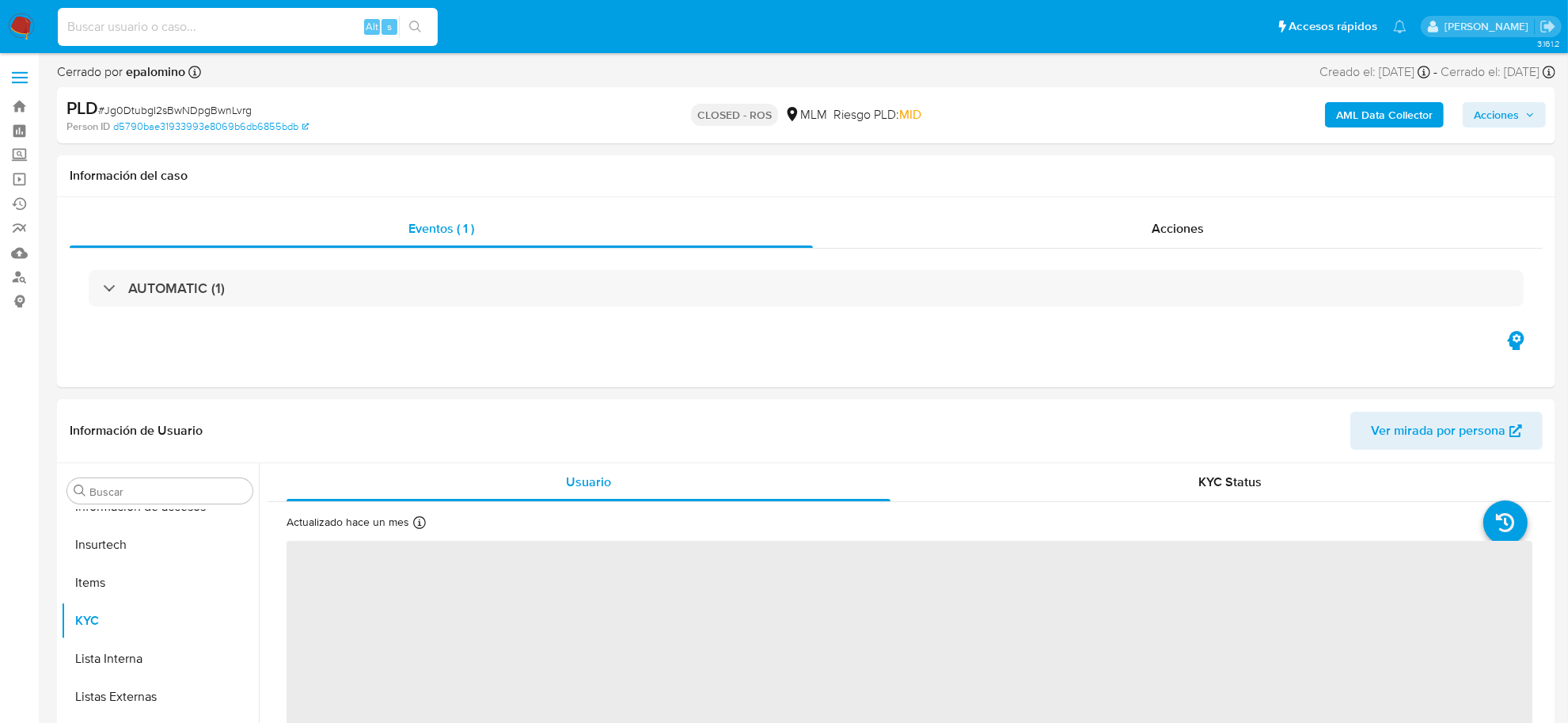
paste input "687343944"
type input "687343944"
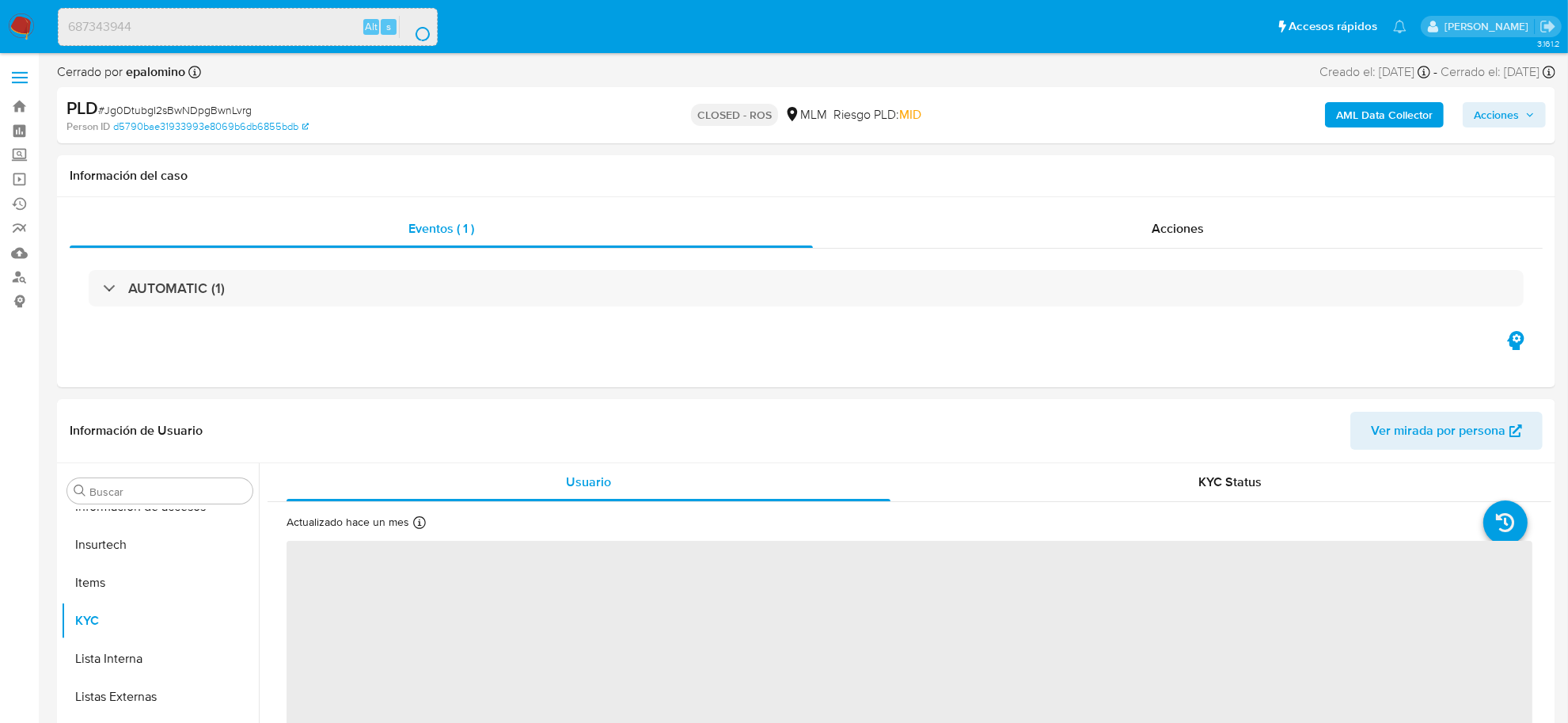
select select "10"
click at [230, 25] on input "687343944" at bounding box center [248, 27] width 379 height 21
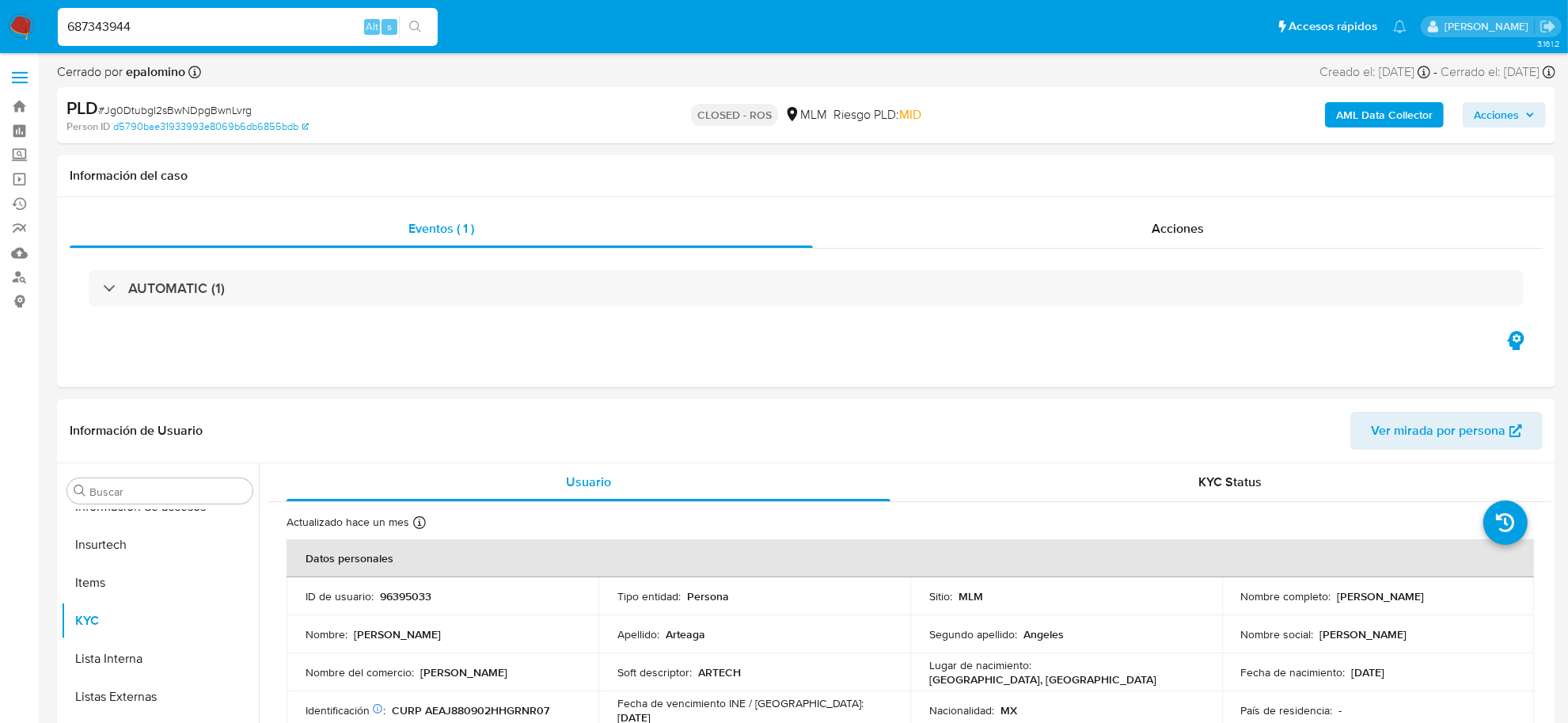
type input "687343944"
